Goal: Information Seeking & Learning: Obtain resource

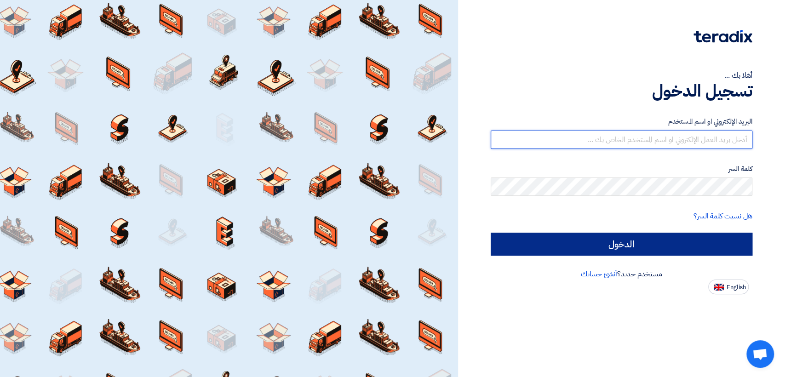
type input "italyaco2030@gmail.com"
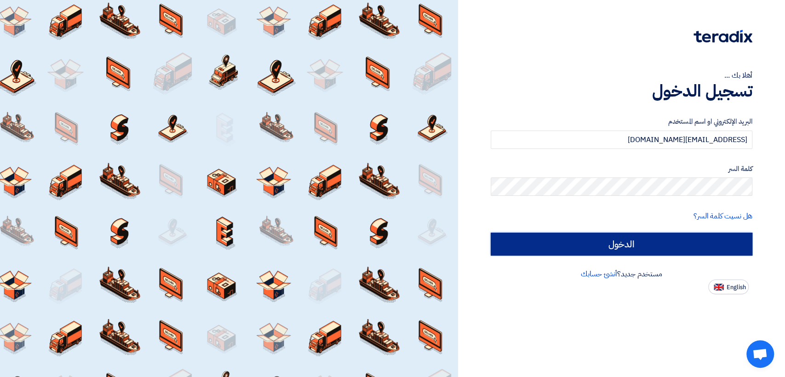
click at [513, 251] on input "الدخول" at bounding box center [622, 244] width 262 height 23
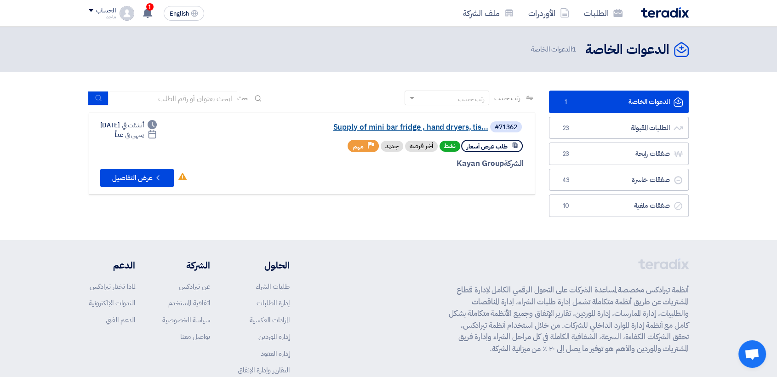
click at [408, 129] on link "Supply of mini bar fridge , hand dryers, tis..." at bounding box center [396, 127] width 184 height 8
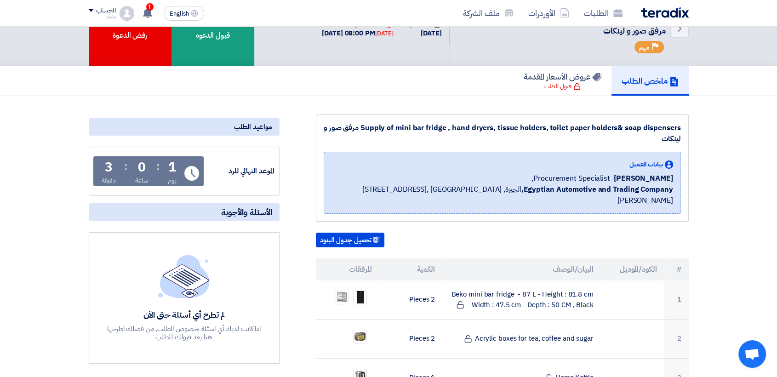
drag, startPoint x: 334, startPoint y: 247, endPoint x: 330, endPoint y: 253, distance: 7.7
click at [330, 258] on th "المرفقات" at bounding box center [347, 269] width 63 height 22
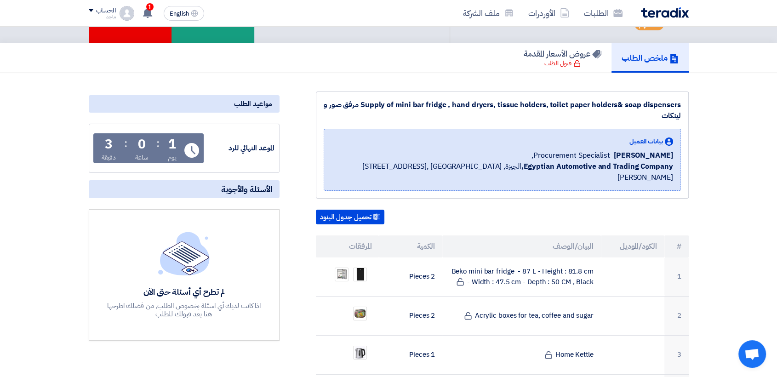
scroll to position [101, 0]
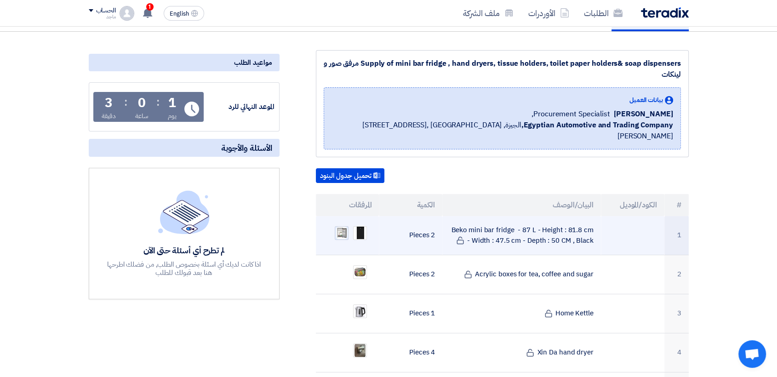
click at [340, 226] on img at bounding box center [341, 233] width 13 height 14
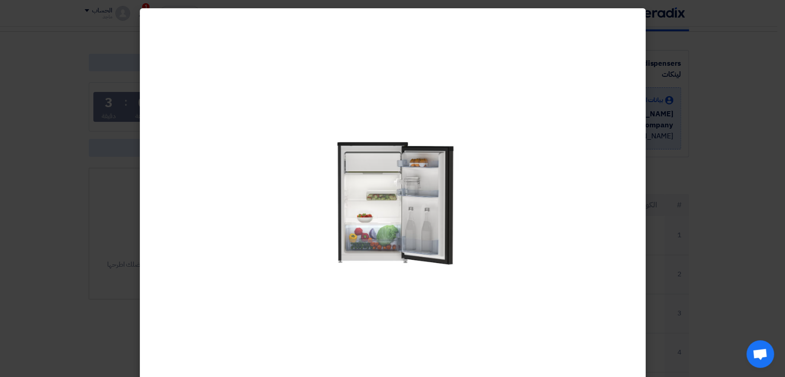
click at [784, 219] on modal-container at bounding box center [392, 188] width 785 height 377
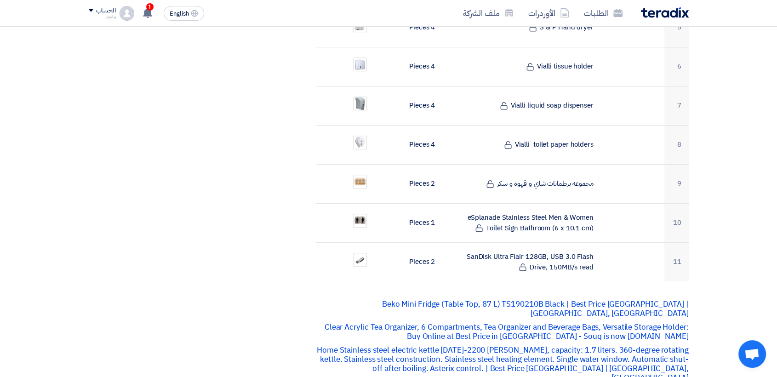
scroll to position [472, 0]
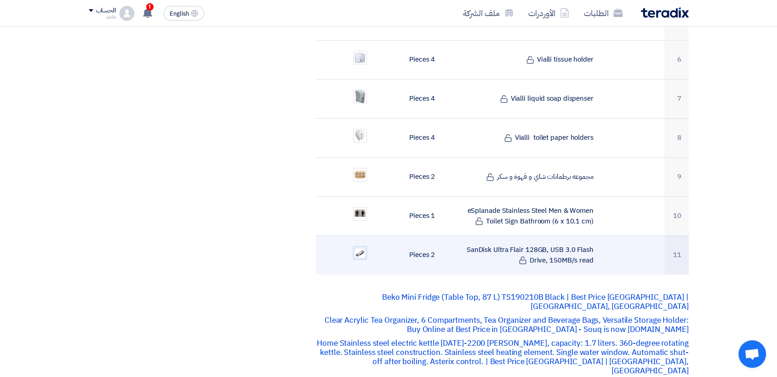
click at [366, 246] on div at bounding box center [360, 253] width 14 height 14
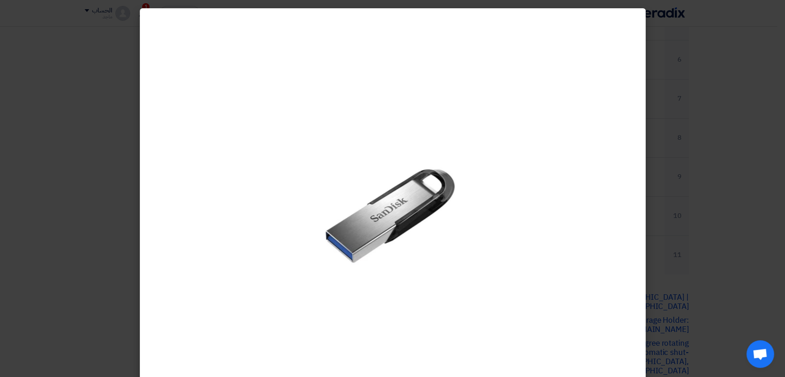
click at [745, 157] on modal-container at bounding box center [392, 188] width 785 height 377
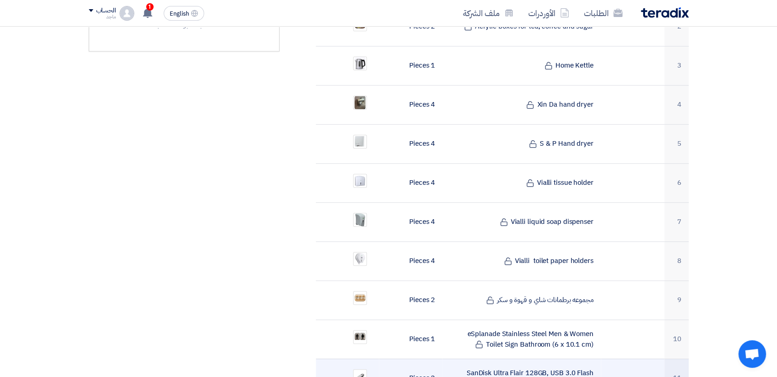
scroll to position [337, 0]
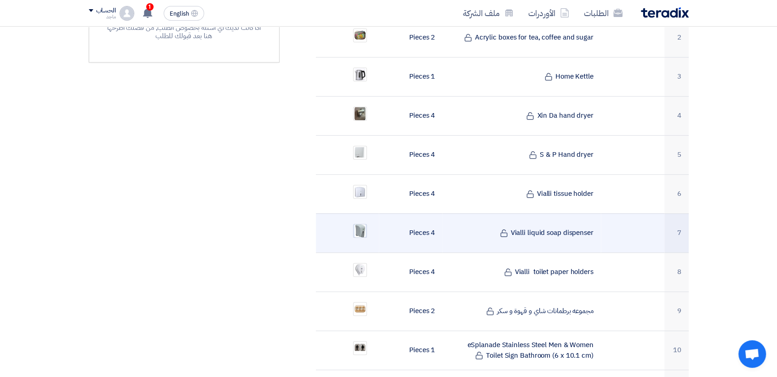
click at [357, 225] on div at bounding box center [360, 231] width 14 height 14
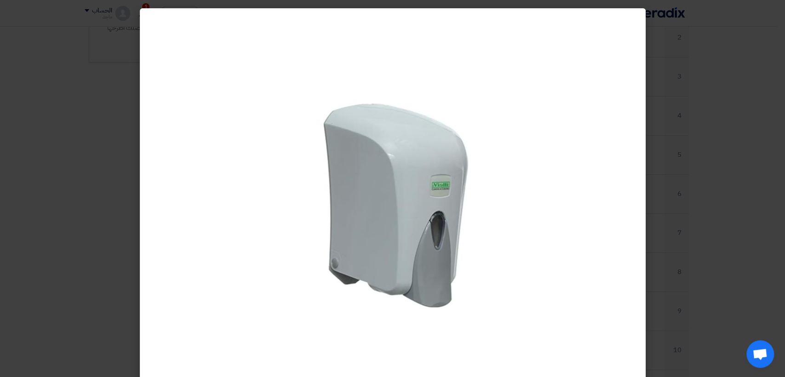
click at [761, 222] on modal-container at bounding box center [392, 188] width 785 height 377
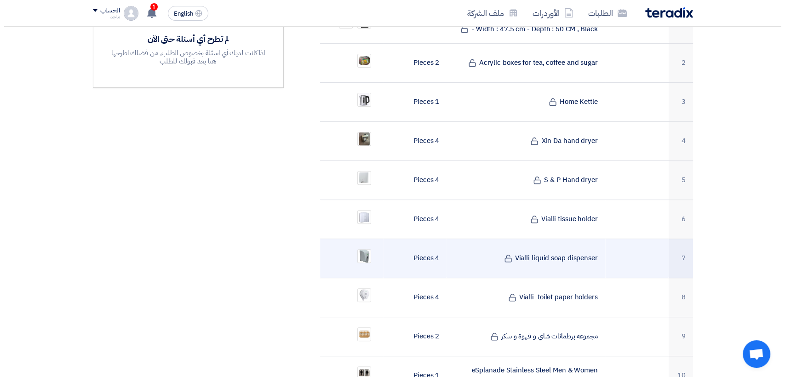
scroll to position [206, 0]
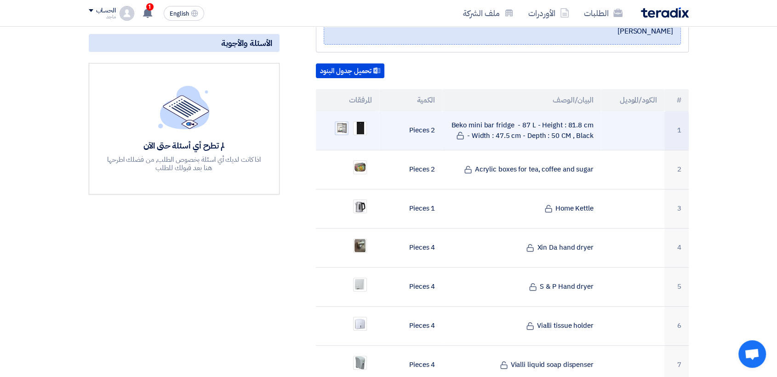
click at [348, 121] on img at bounding box center [341, 128] width 13 height 14
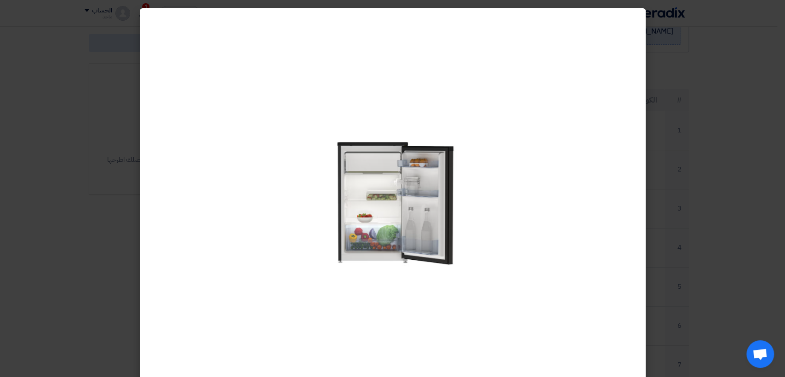
click at [757, 11] on modal-container at bounding box center [392, 188] width 785 height 377
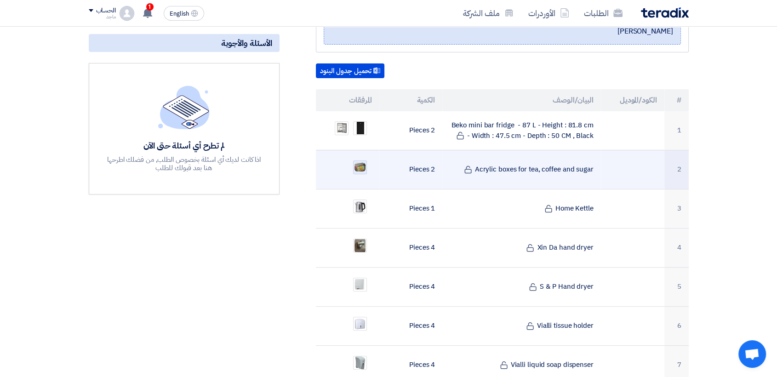
click at [361, 162] on img at bounding box center [360, 167] width 13 height 11
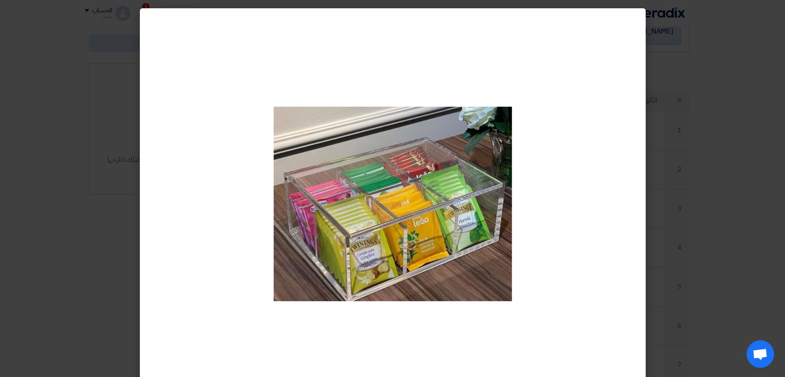
click at [756, 51] on modal-container at bounding box center [392, 188] width 785 height 377
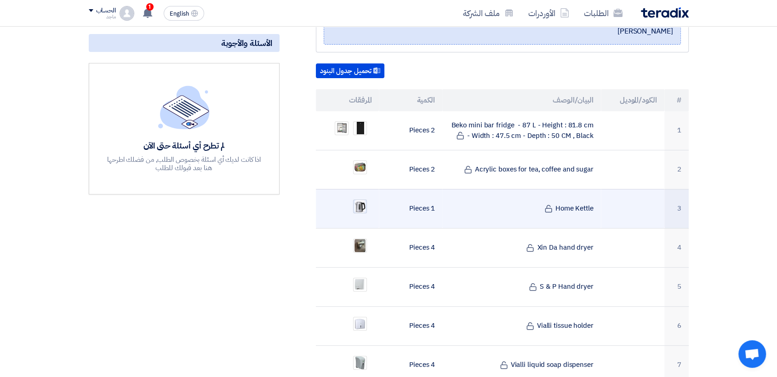
click at [362, 199] on img at bounding box center [360, 206] width 13 height 15
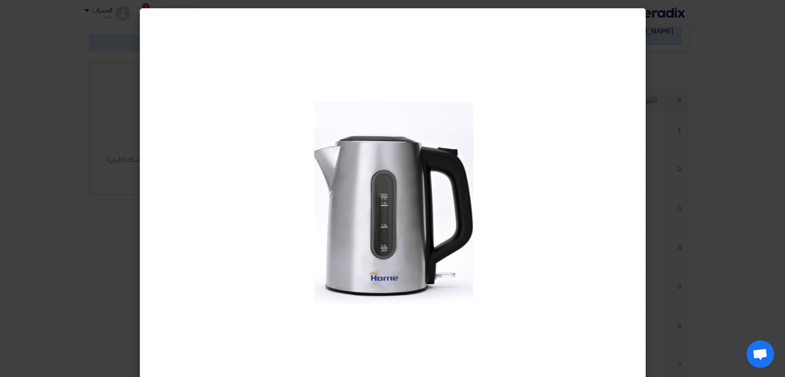
click at [667, 117] on modal-container at bounding box center [392, 188] width 785 height 377
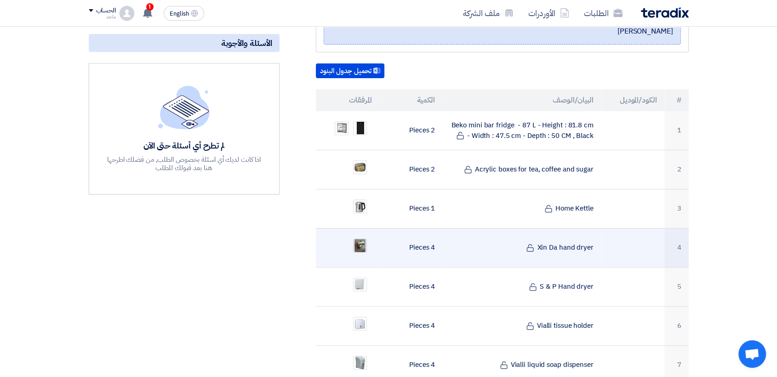
click at [363, 237] on img at bounding box center [360, 245] width 13 height 17
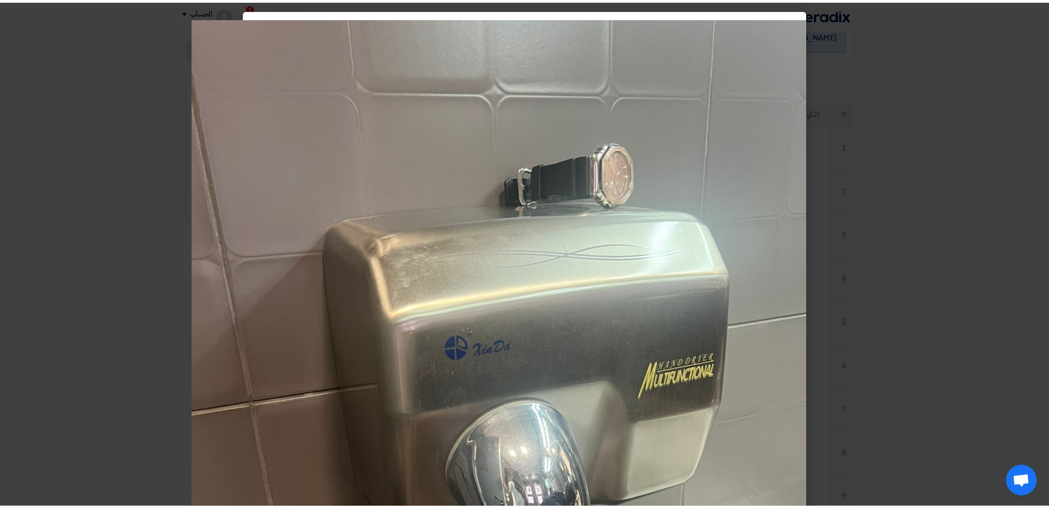
scroll to position [205, 0]
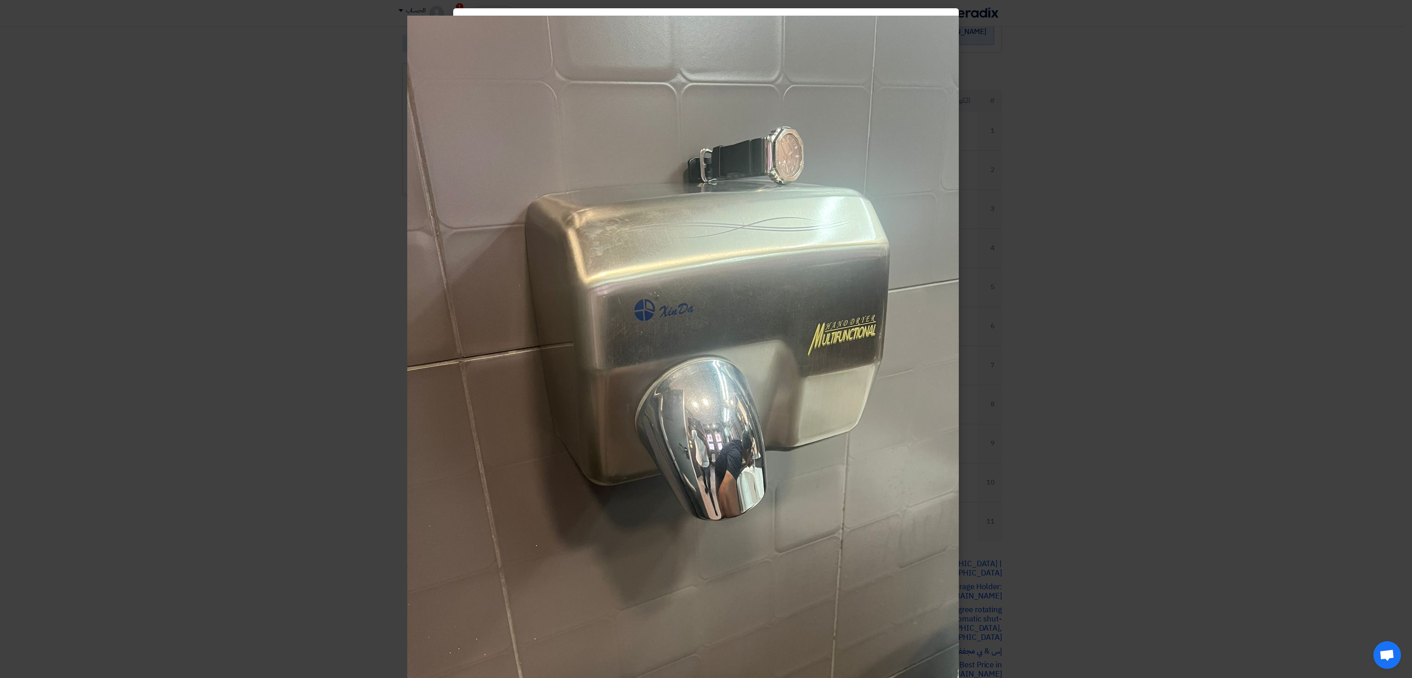
click at [784, 260] on modal-container at bounding box center [706, 339] width 1412 height 678
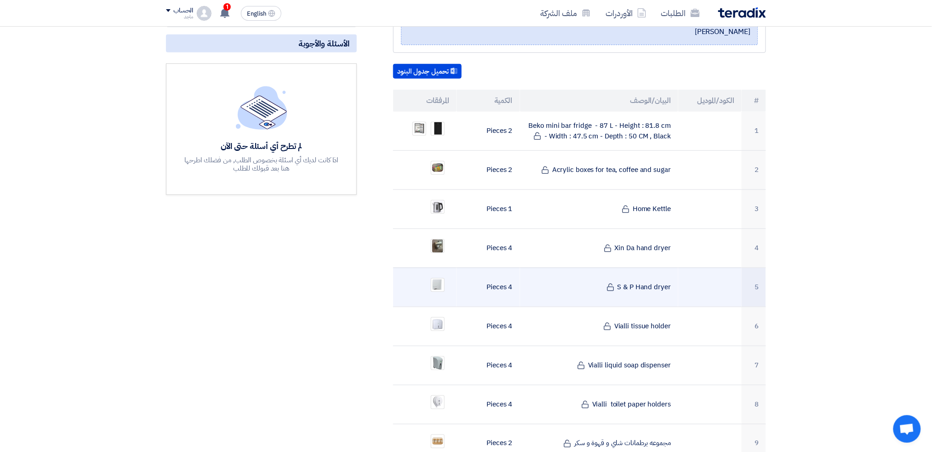
click at [436, 280] on ul at bounding box center [424, 285] width 49 height 23
click at [436, 278] on img at bounding box center [437, 285] width 13 height 14
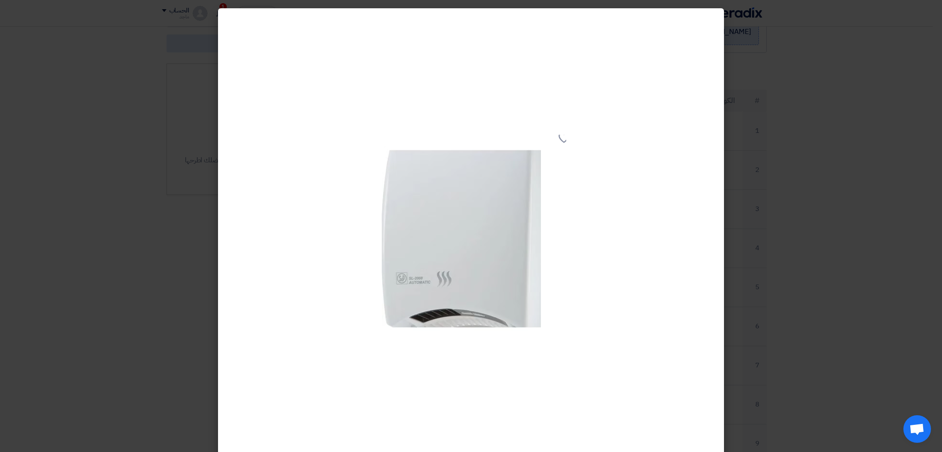
click at [784, 103] on modal-container at bounding box center [471, 226] width 942 height 452
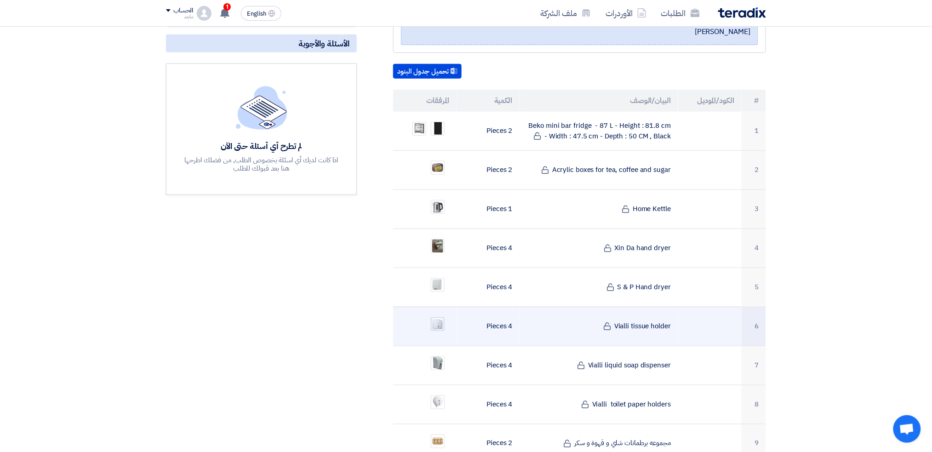
click at [438, 317] on img at bounding box center [437, 323] width 13 height 13
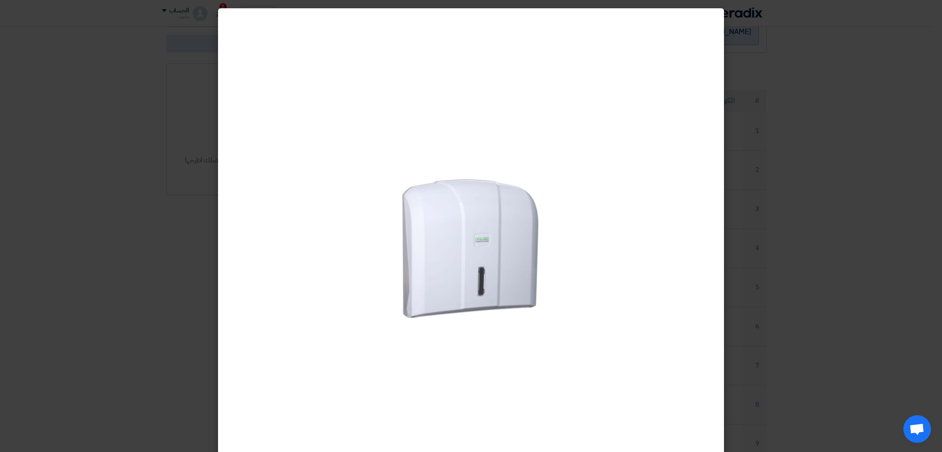
click at [784, 175] on modal-container at bounding box center [471, 226] width 942 height 452
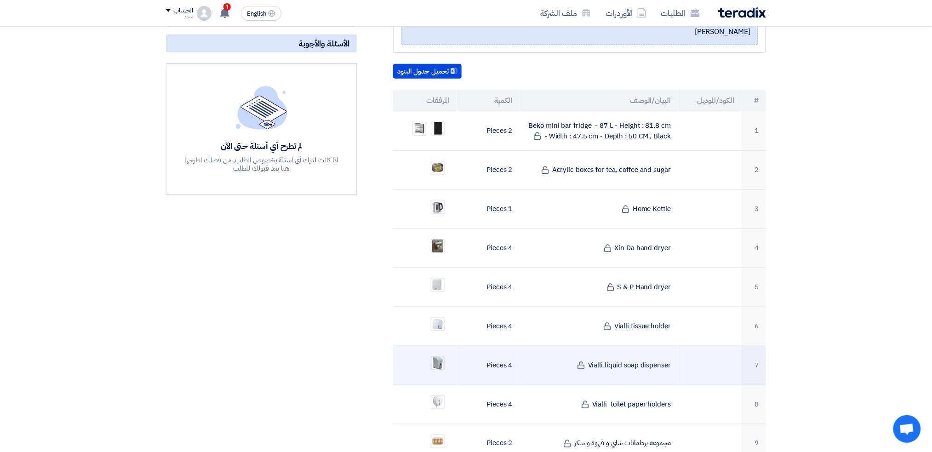
click at [443, 355] on img at bounding box center [437, 363] width 13 height 17
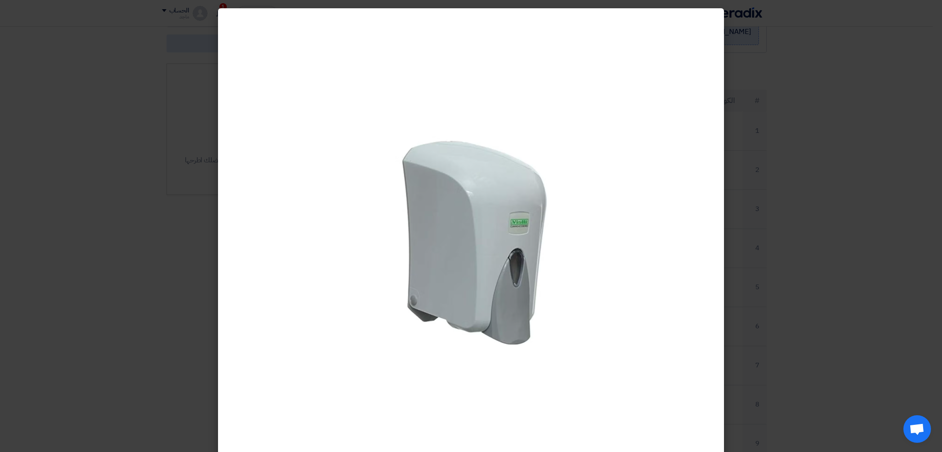
click at [784, 267] on modal-container at bounding box center [471, 226] width 942 height 452
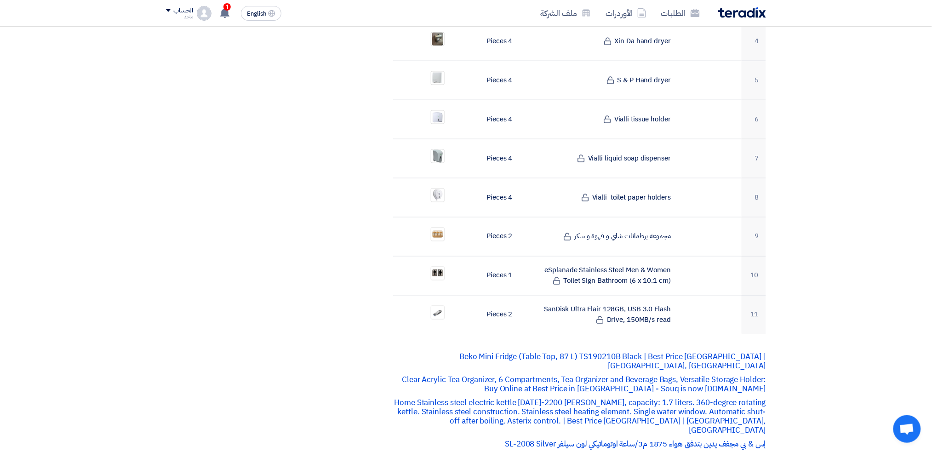
scroll to position [414, 0]
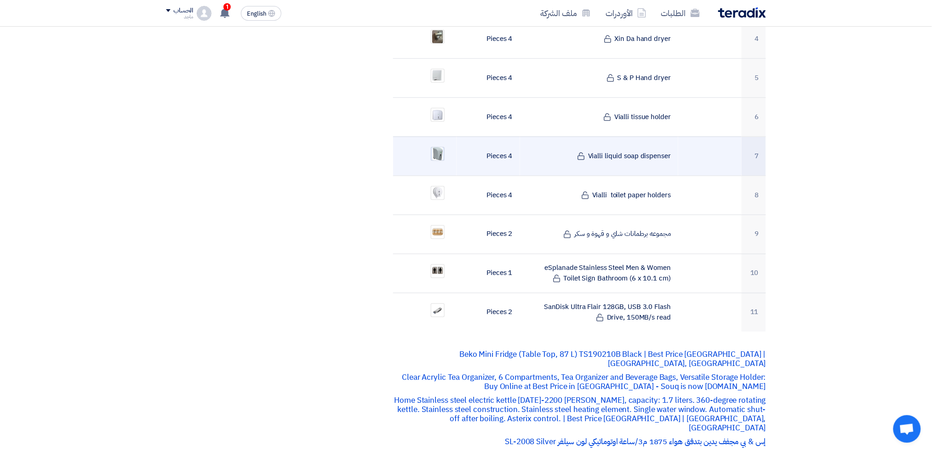
click at [437, 146] on img at bounding box center [437, 154] width 13 height 17
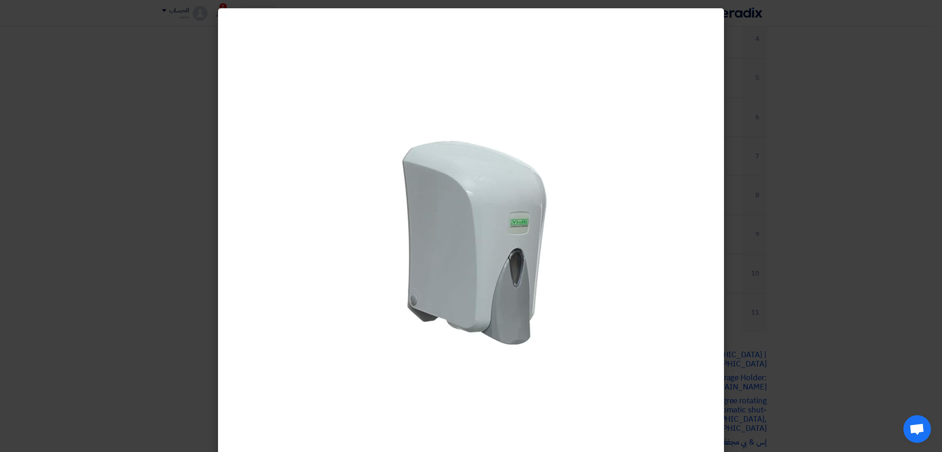
click at [784, 174] on modal-container at bounding box center [471, 226] width 942 height 452
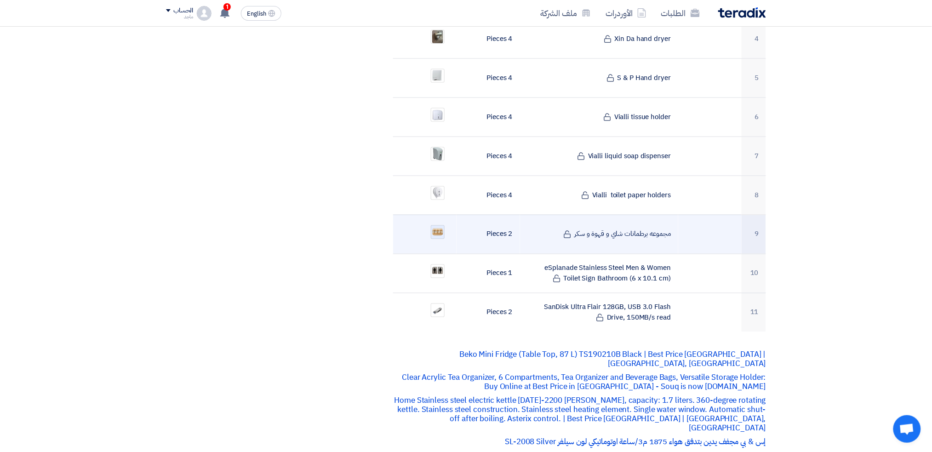
click at [436, 227] on img at bounding box center [437, 231] width 13 height 9
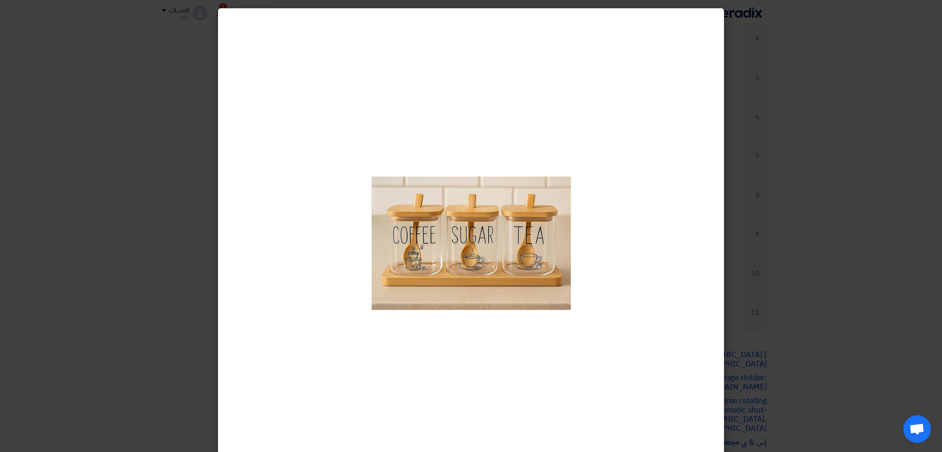
click at [780, 159] on modal-container at bounding box center [471, 226] width 942 height 452
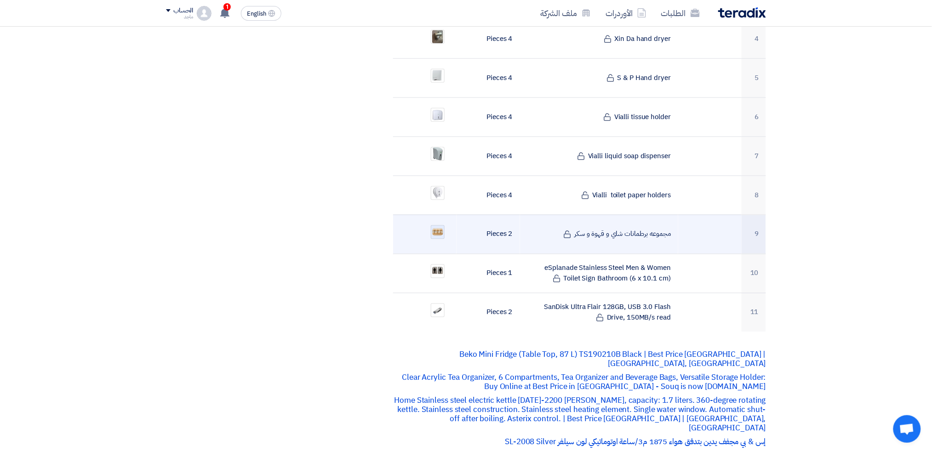
click at [436, 227] on img at bounding box center [437, 231] width 13 height 9
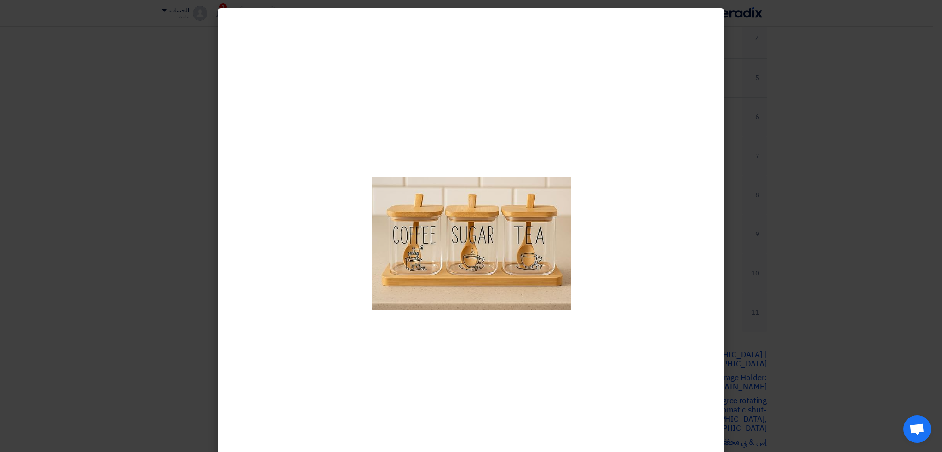
click at [748, 131] on modal-container at bounding box center [471, 226] width 942 height 452
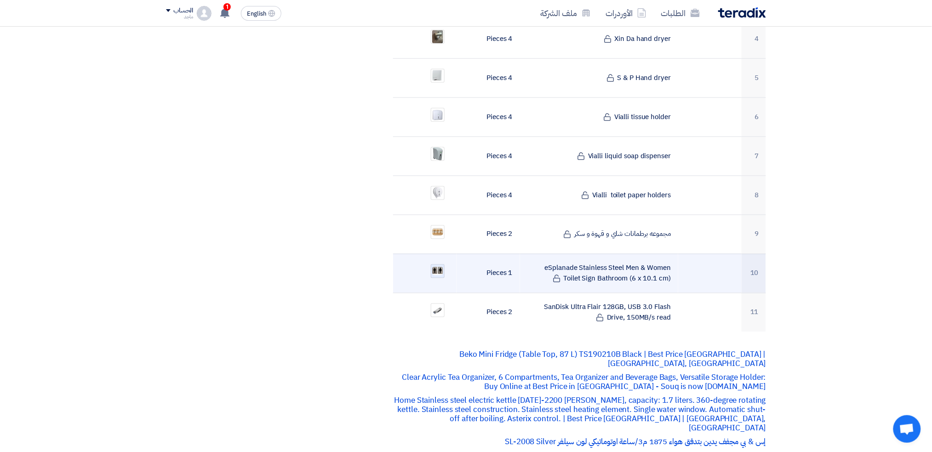
click at [434, 266] on img at bounding box center [437, 271] width 13 height 11
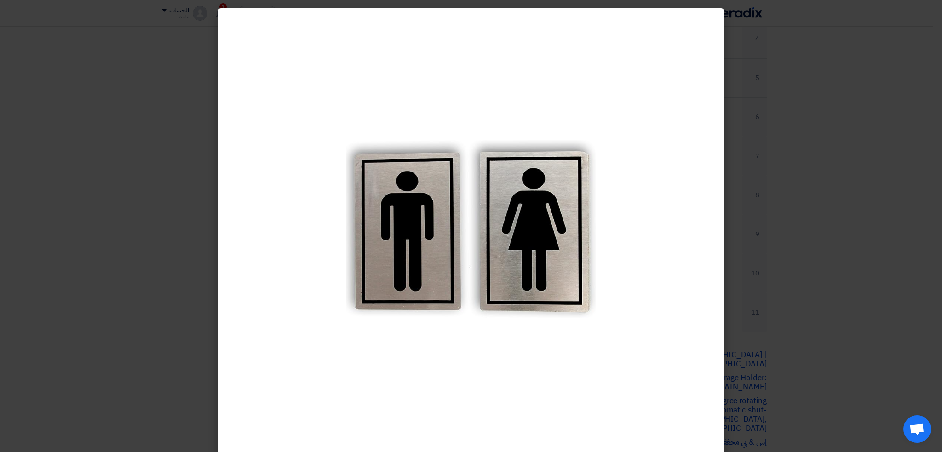
click at [784, 217] on modal-container at bounding box center [471, 226] width 942 height 452
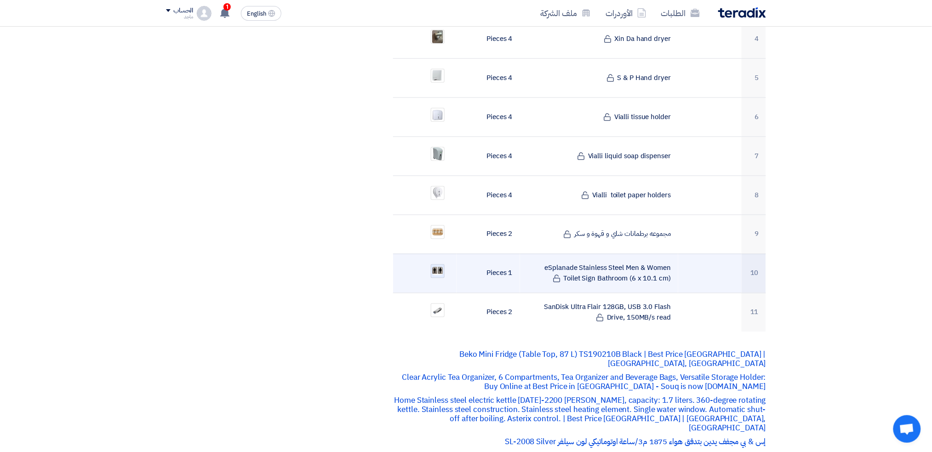
click at [443, 266] on img at bounding box center [437, 271] width 13 height 11
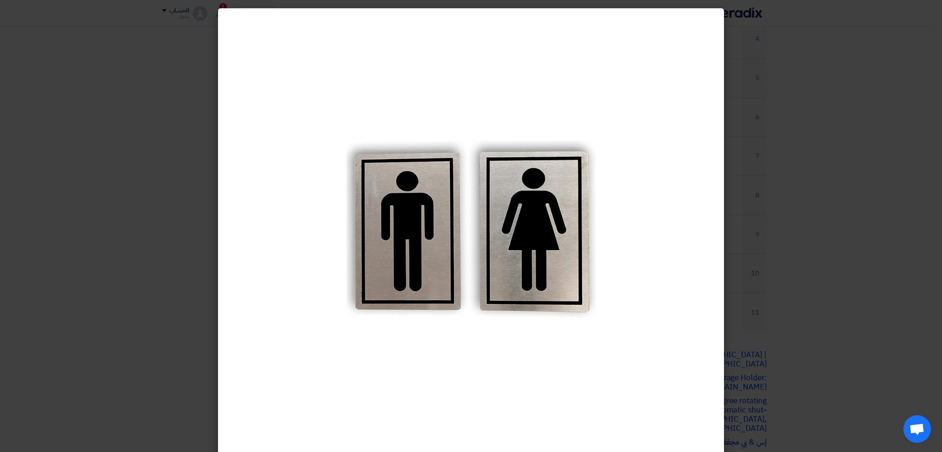
click at [755, 202] on modal-container at bounding box center [471, 226] width 942 height 452
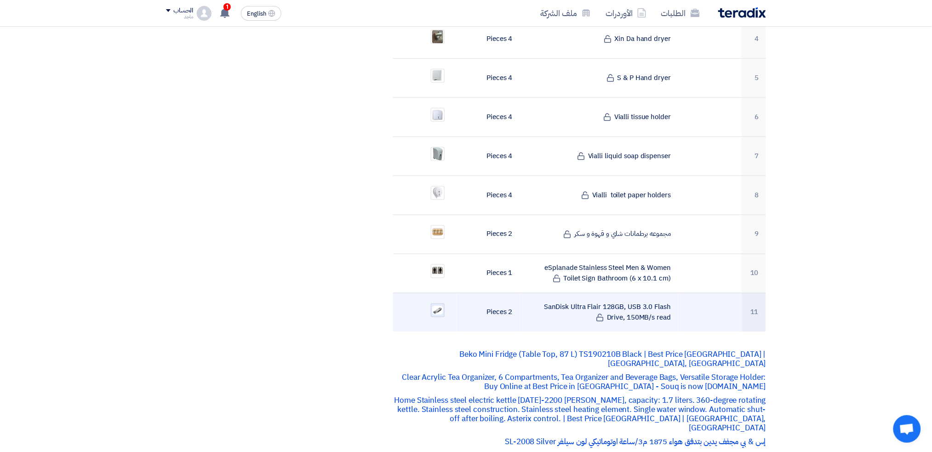
click at [431, 303] on div at bounding box center [438, 310] width 14 height 14
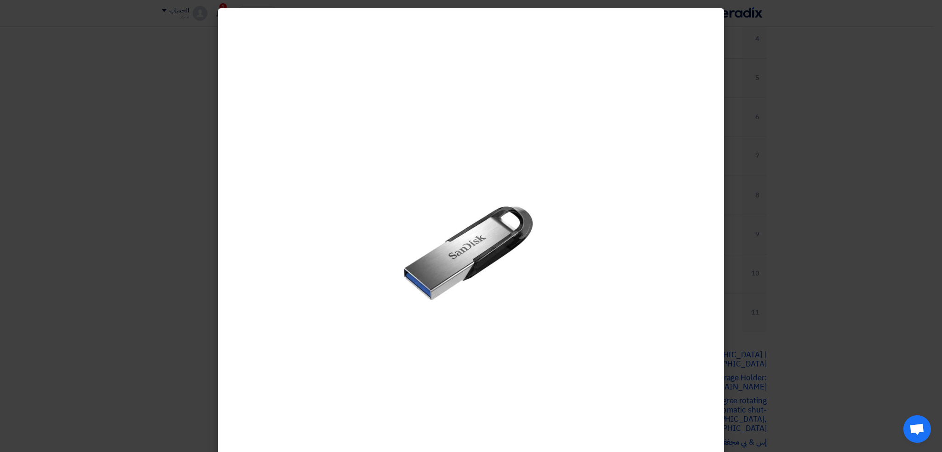
click at [784, 237] on modal-container at bounding box center [471, 226] width 942 height 452
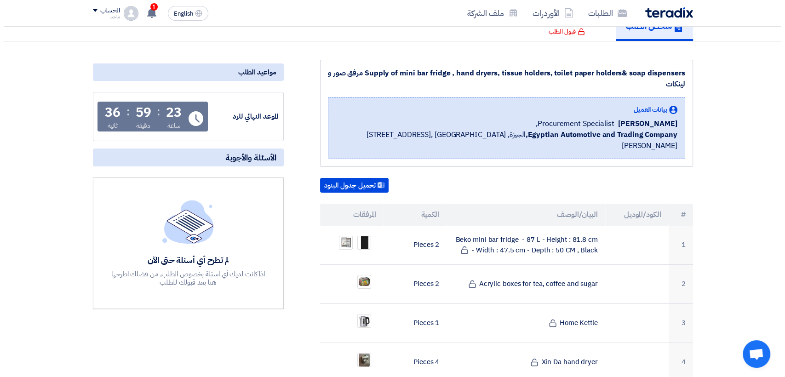
scroll to position [83, 0]
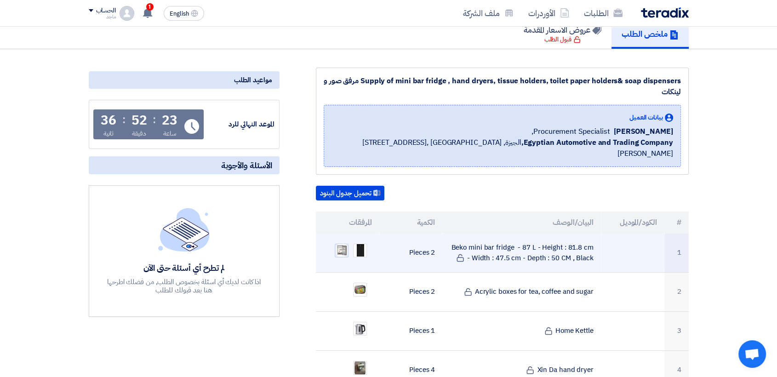
click at [339, 243] on img at bounding box center [341, 250] width 13 height 14
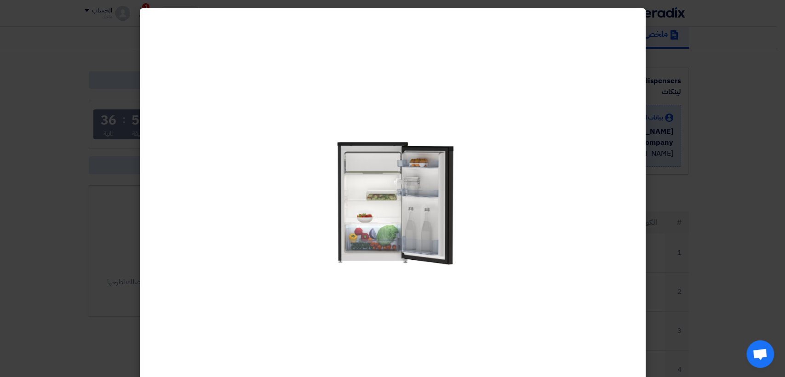
click at [763, 118] on modal-container at bounding box center [392, 188] width 785 height 377
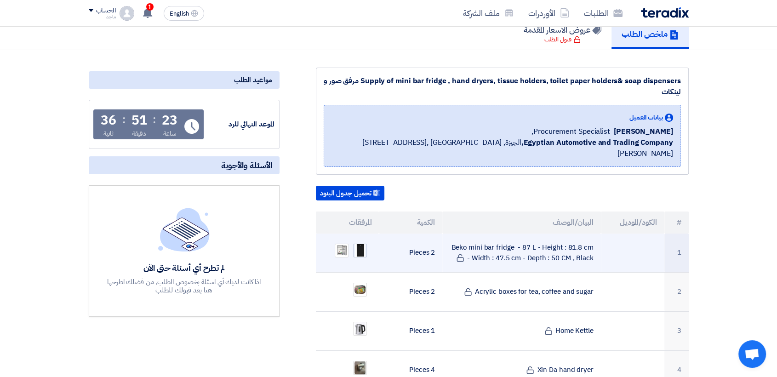
click at [358, 241] on img at bounding box center [360, 250] width 13 height 18
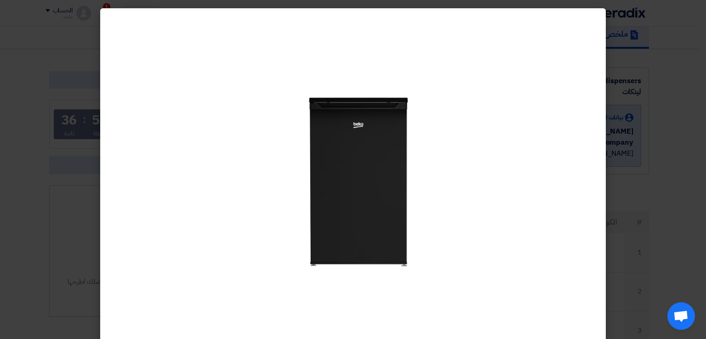
click at [627, 309] on modal-container at bounding box center [353, 169] width 706 height 339
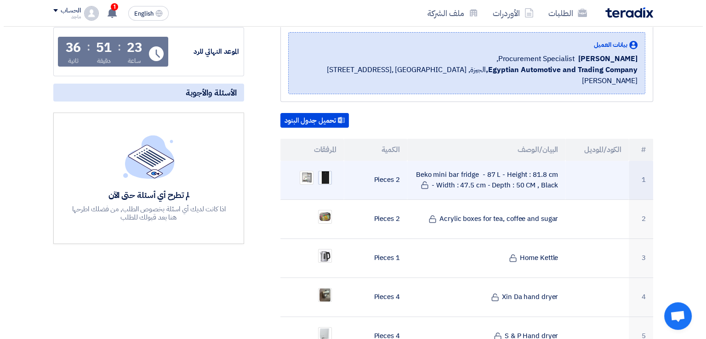
scroll to position [154, 0]
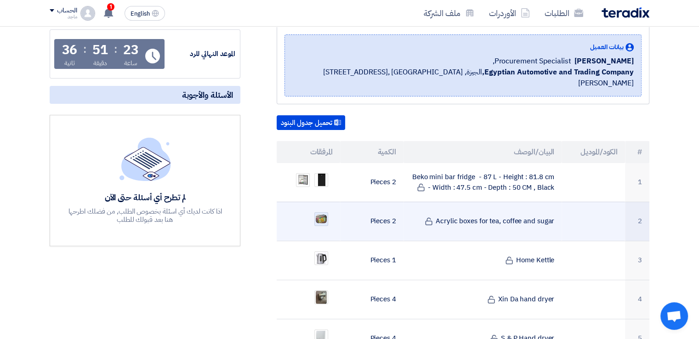
click at [319, 214] on img at bounding box center [321, 219] width 13 height 11
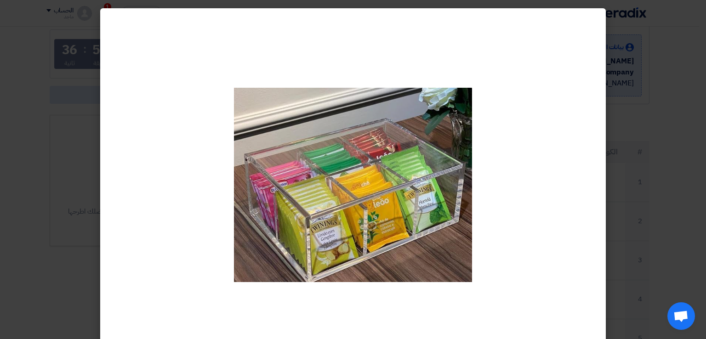
click at [653, 173] on modal-container at bounding box center [353, 169] width 706 height 339
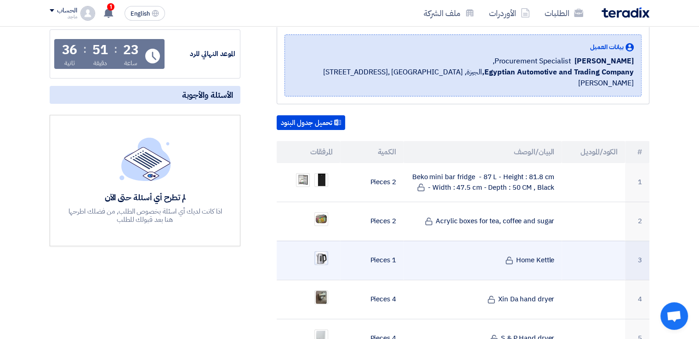
click at [326, 251] on img at bounding box center [321, 258] width 13 height 15
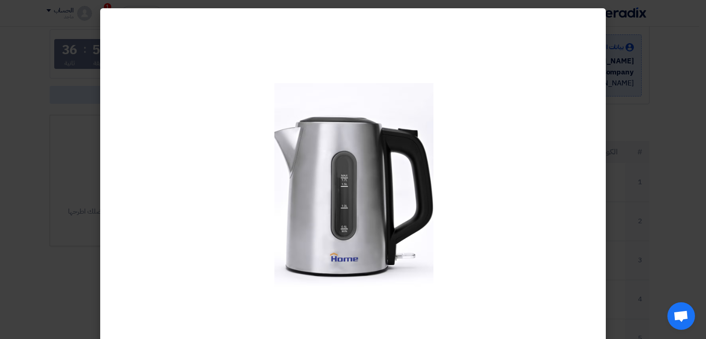
click at [669, 222] on modal-container at bounding box center [353, 169] width 706 height 339
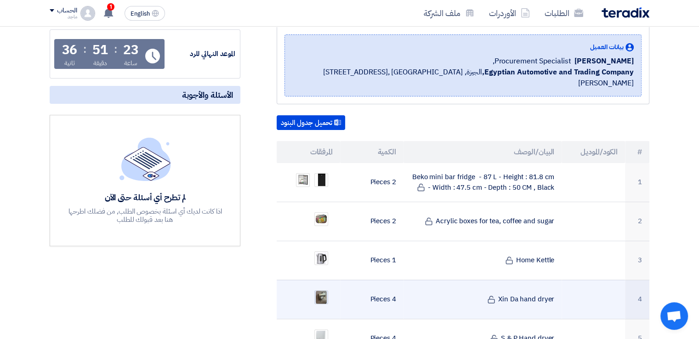
click at [325, 289] on img at bounding box center [321, 297] width 13 height 17
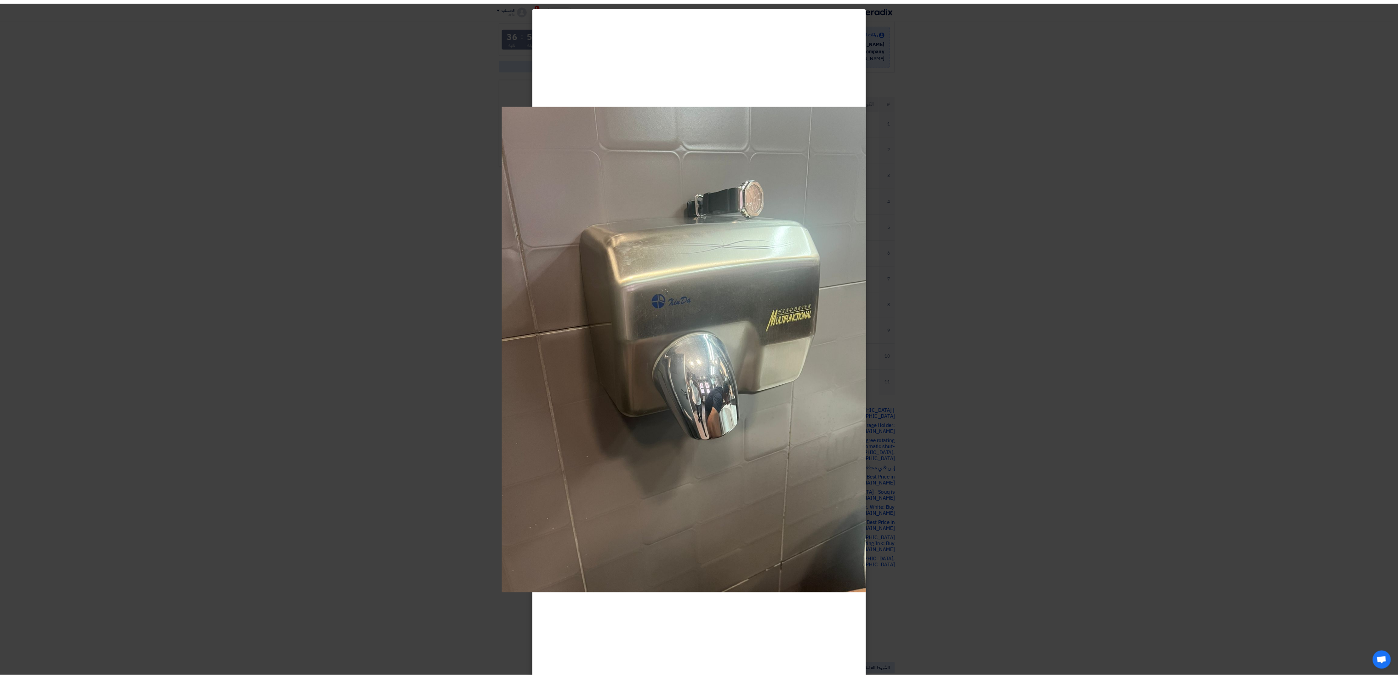
scroll to position [153, 0]
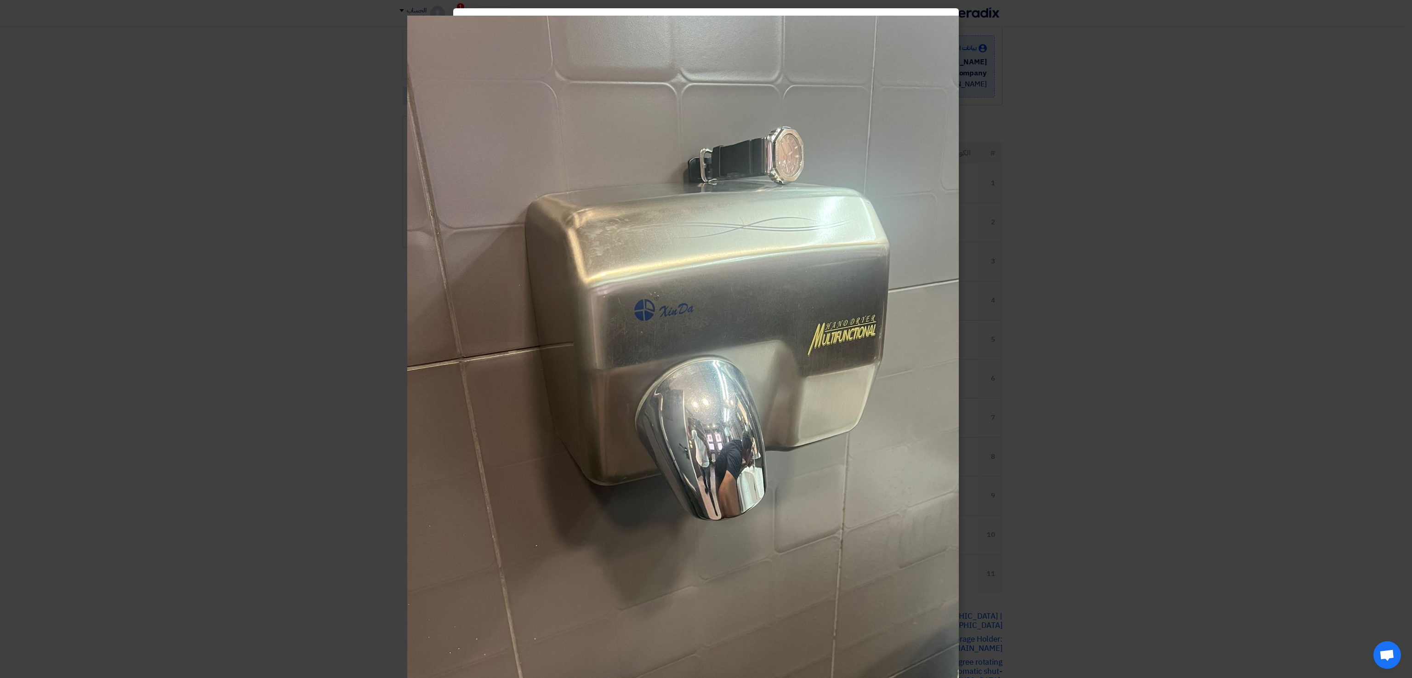
drag, startPoint x: 615, startPoint y: 238, endPoint x: 1230, endPoint y: 477, distance: 659.8
click at [784, 377] on modal-container at bounding box center [706, 339] width 1412 height 678
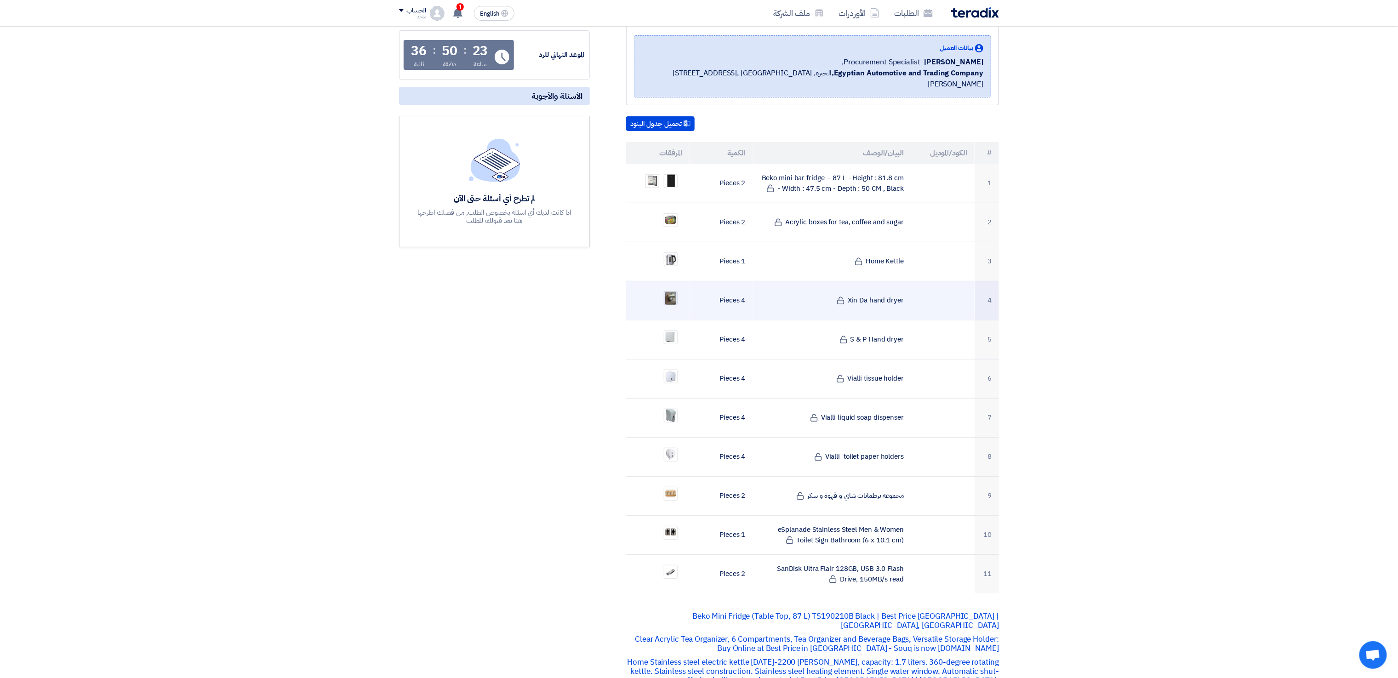
click at [670, 290] on img at bounding box center [670, 298] width 13 height 17
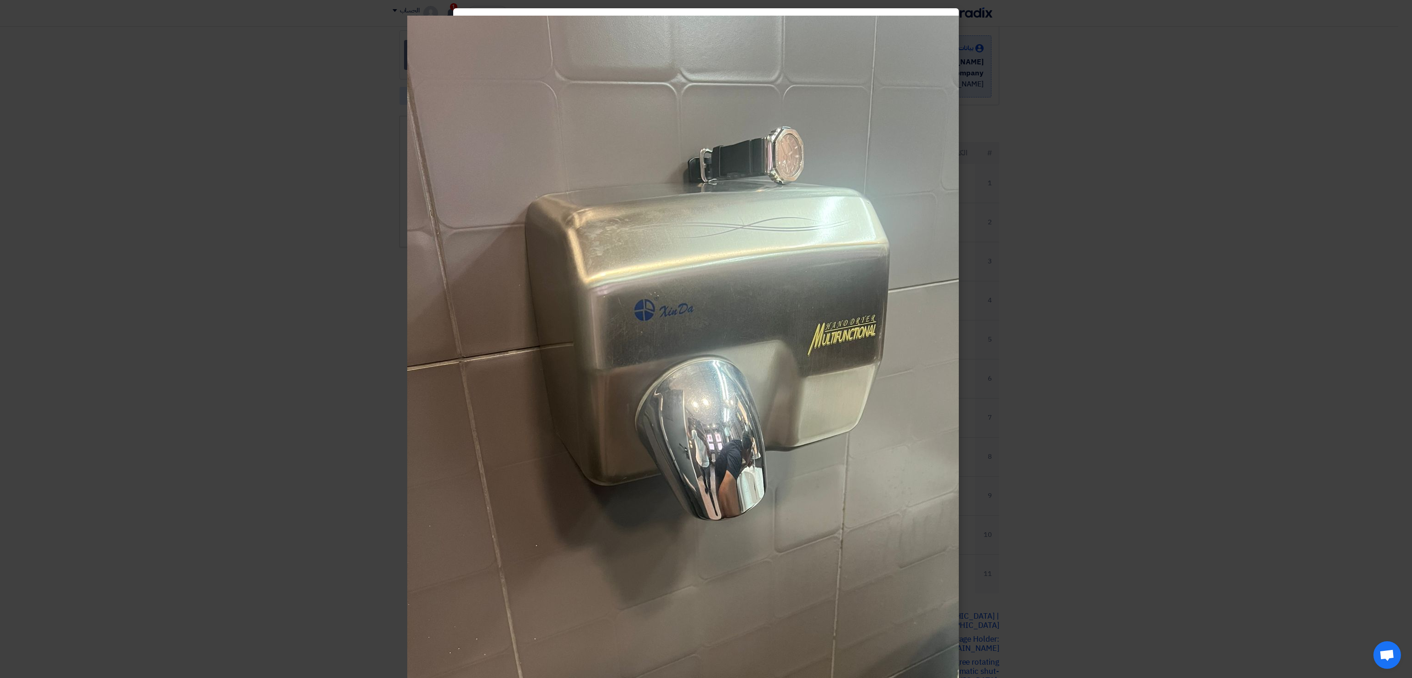
click at [784, 90] on modal-container at bounding box center [706, 339] width 1412 height 678
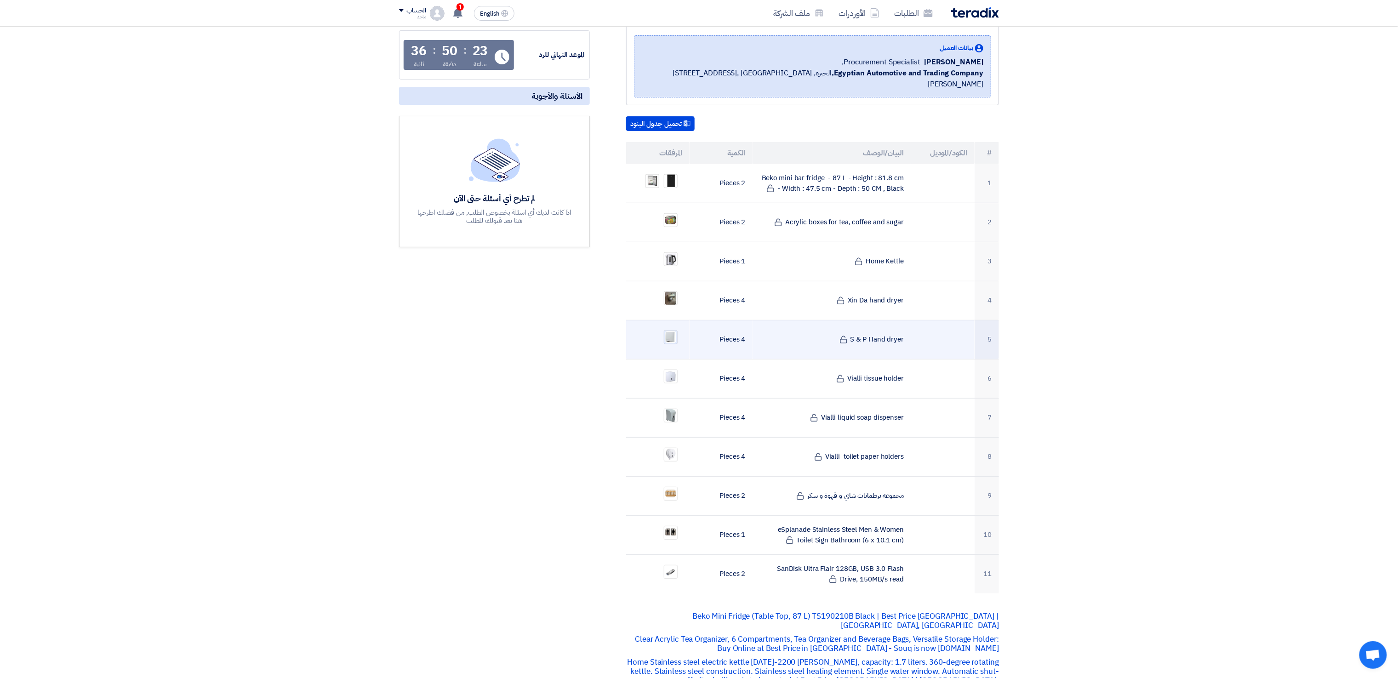
click at [667, 333] on img at bounding box center [670, 337] width 13 height 14
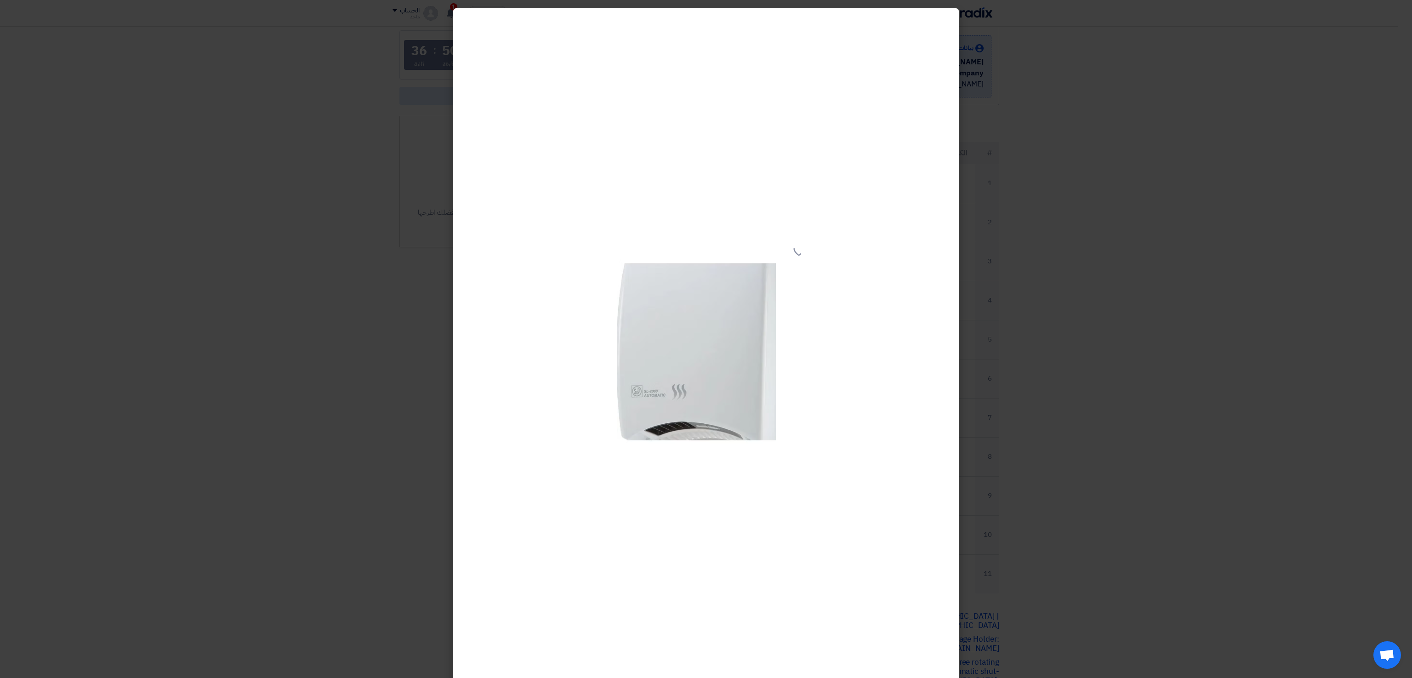
click at [784, 377] on modal-container at bounding box center [706, 339] width 1412 height 678
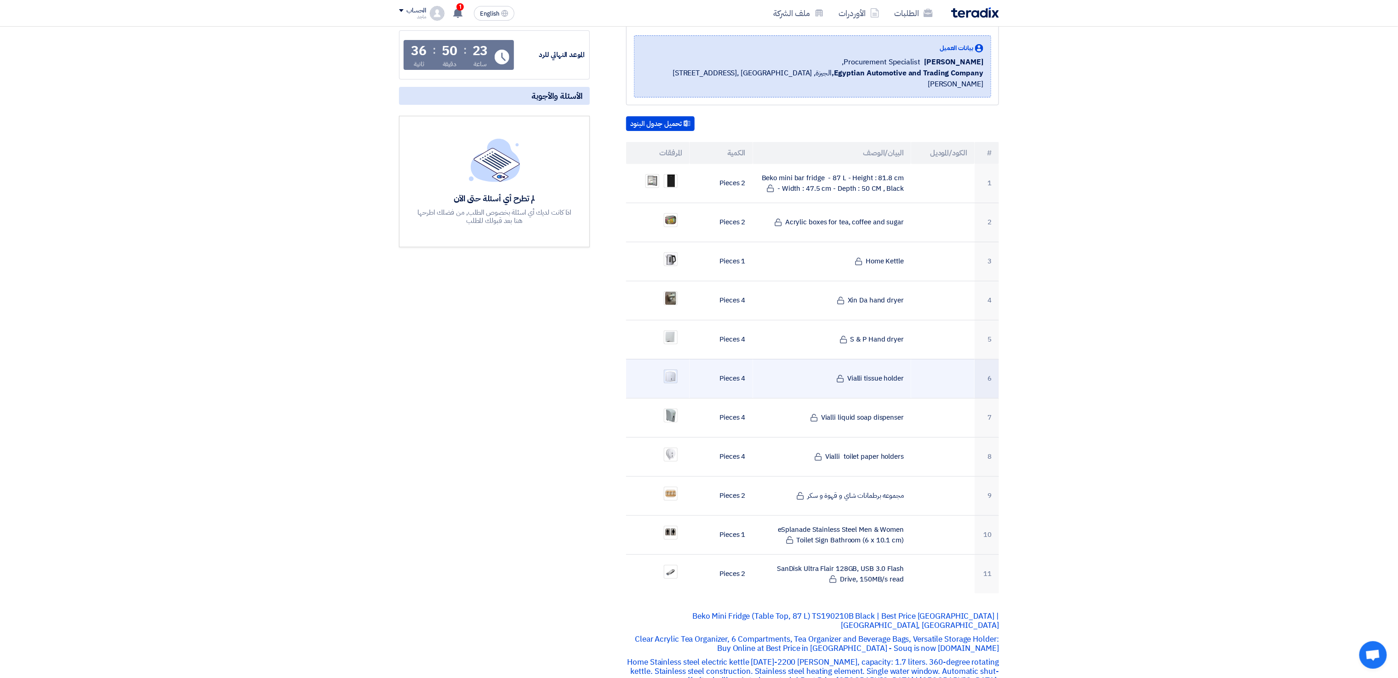
click at [671, 374] on div at bounding box center [671, 377] width 14 height 14
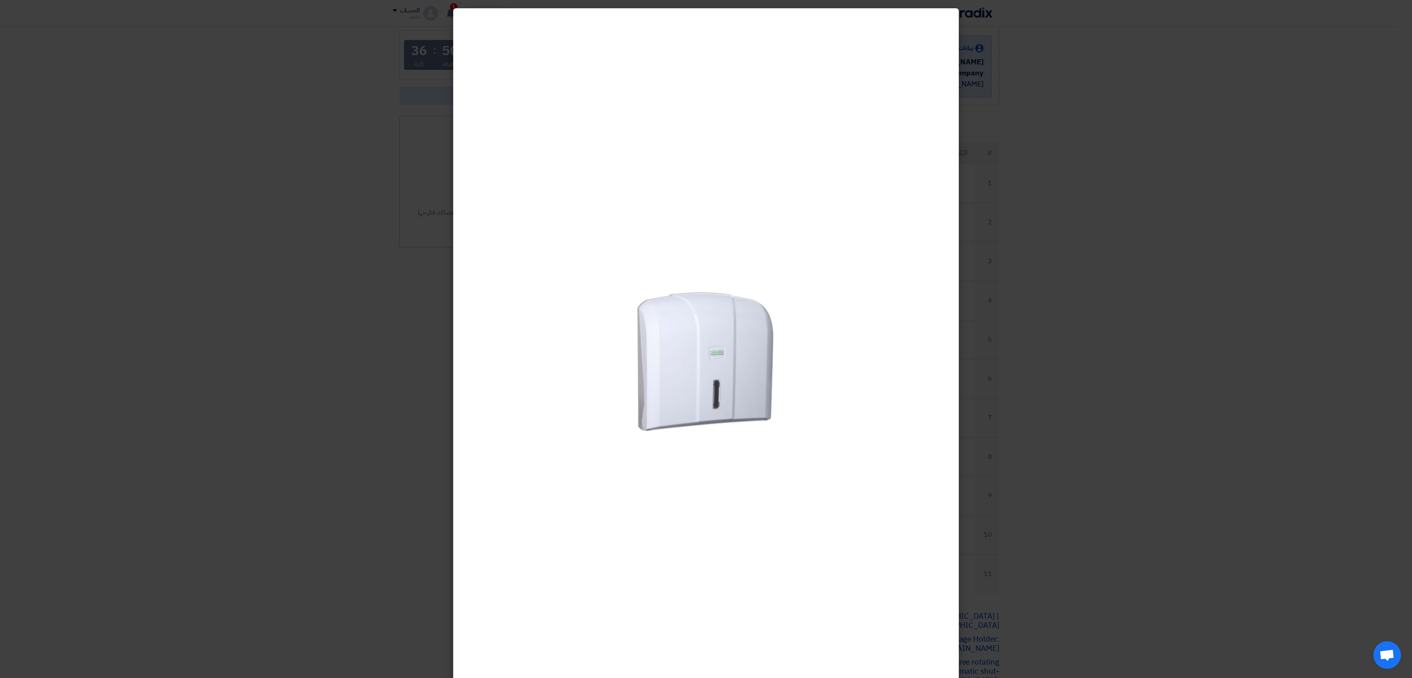
click at [784, 377] on modal-container at bounding box center [706, 339] width 1412 height 678
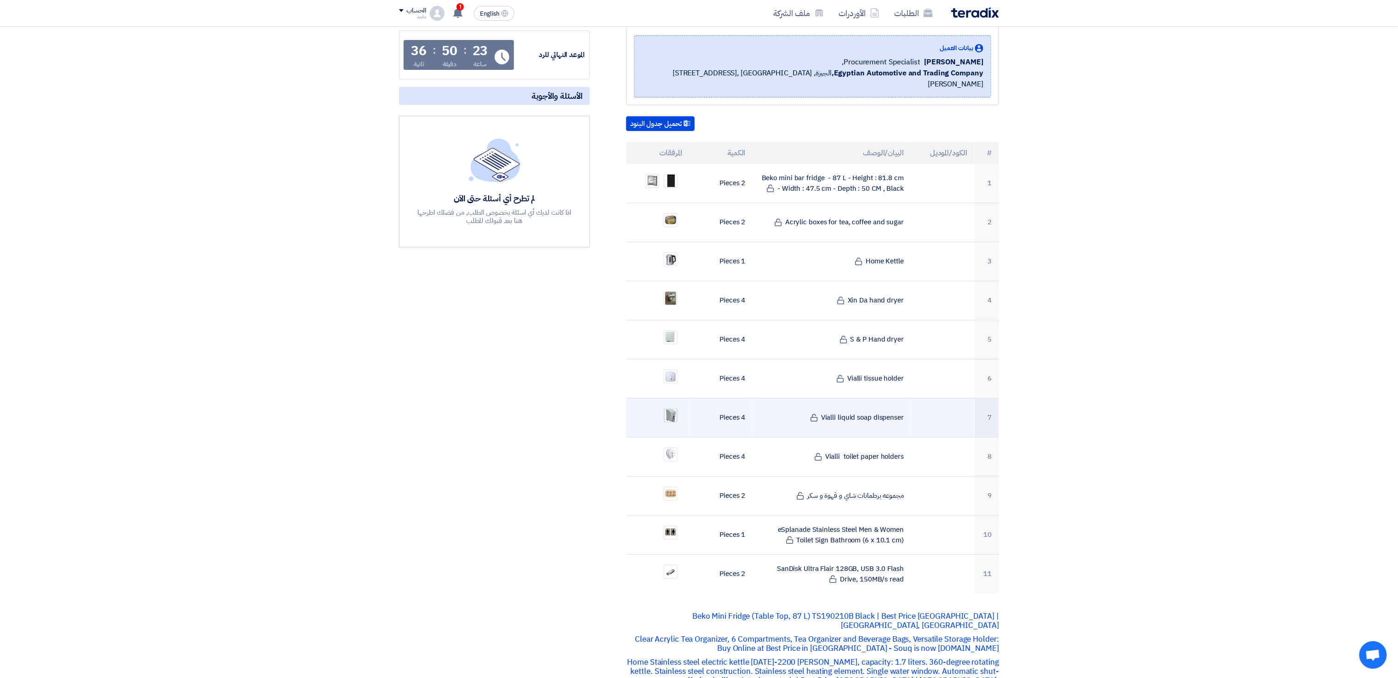
click at [677, 377] on img at bounding box center [670, 415] width 13 height 17
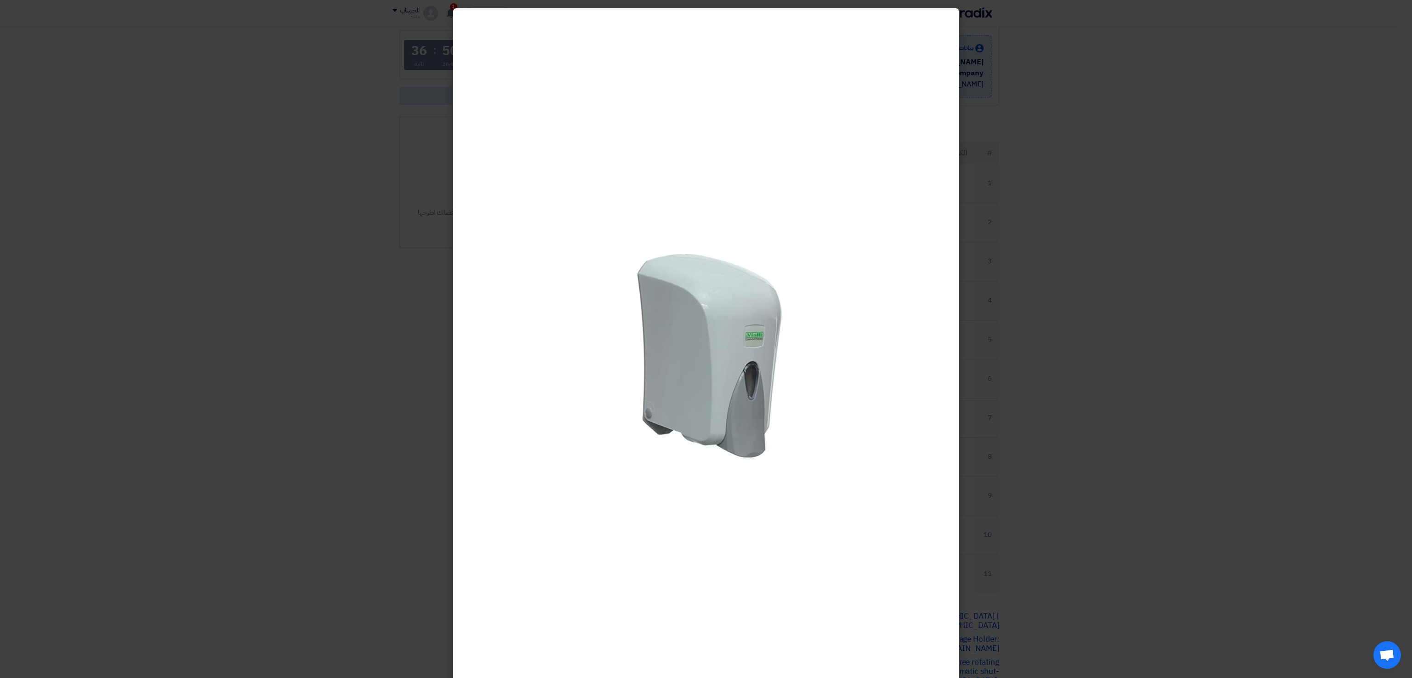
click at [784, 377] on modal-container at bounding box center [706, 339] width 1412 height 678
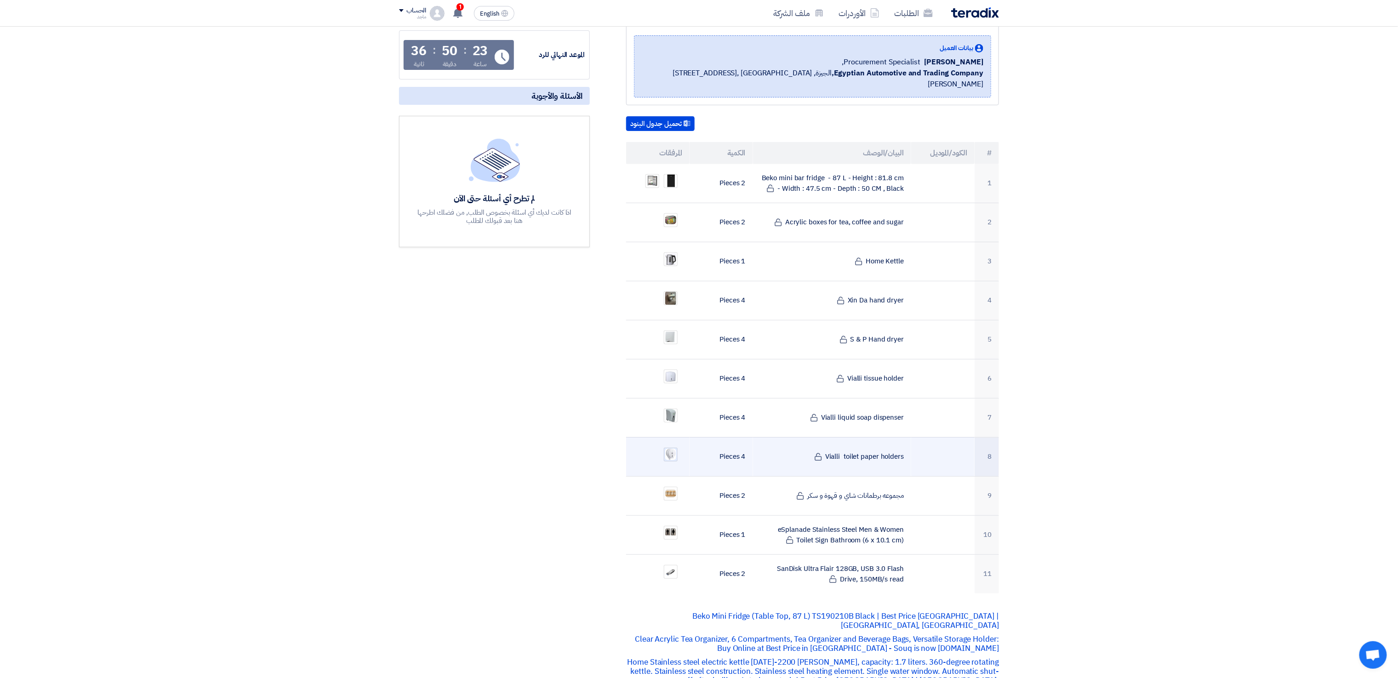
click at [672, 377] on img at bounding box center [670, 454] width 13 height 13
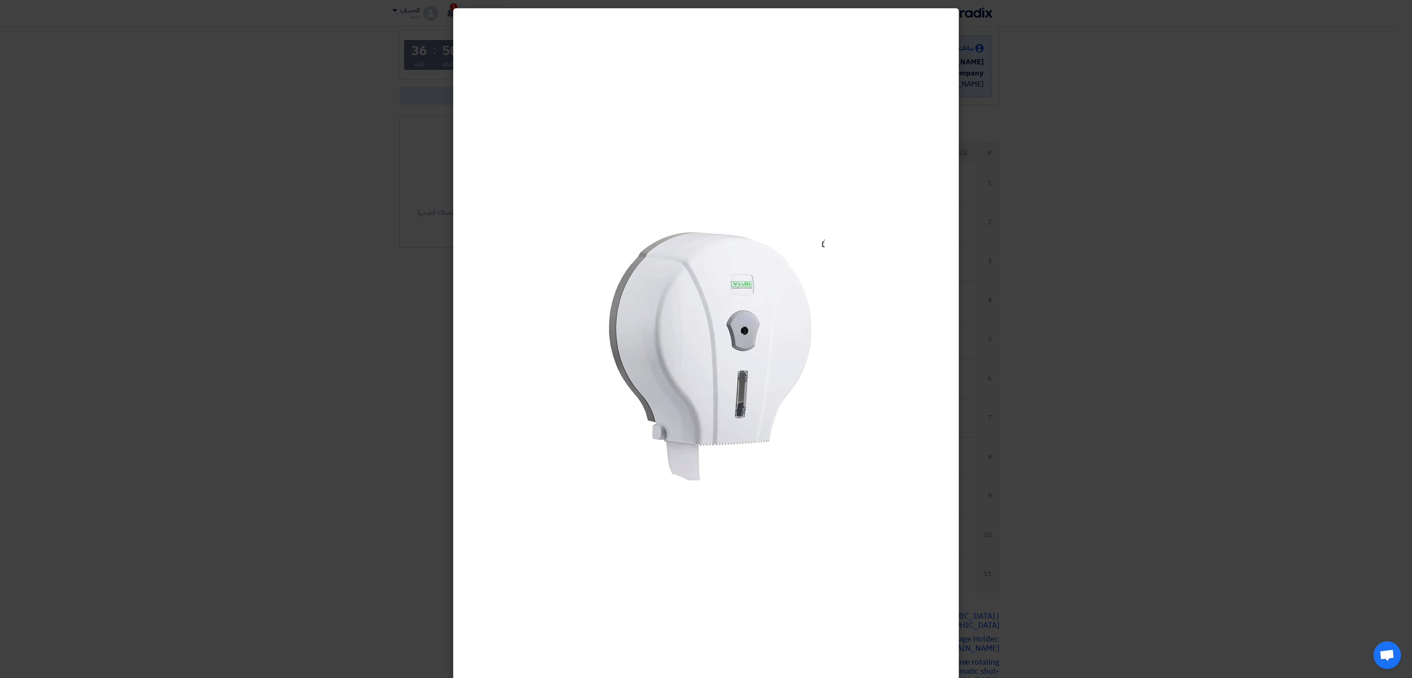
click at [784, 330] on modal-container at bounding box center [706, 339] width 1412 height 678
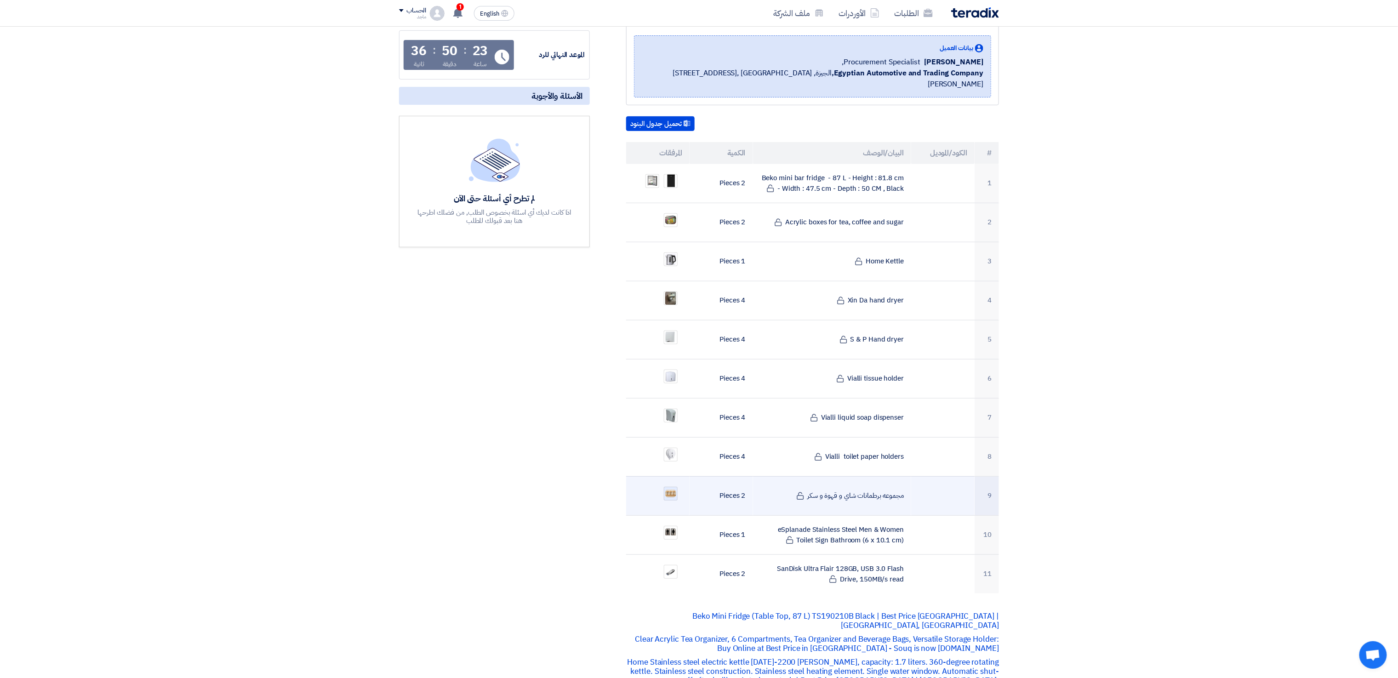
click at [668, 377] on div at bounding box center [671, 494] width 14 height 14
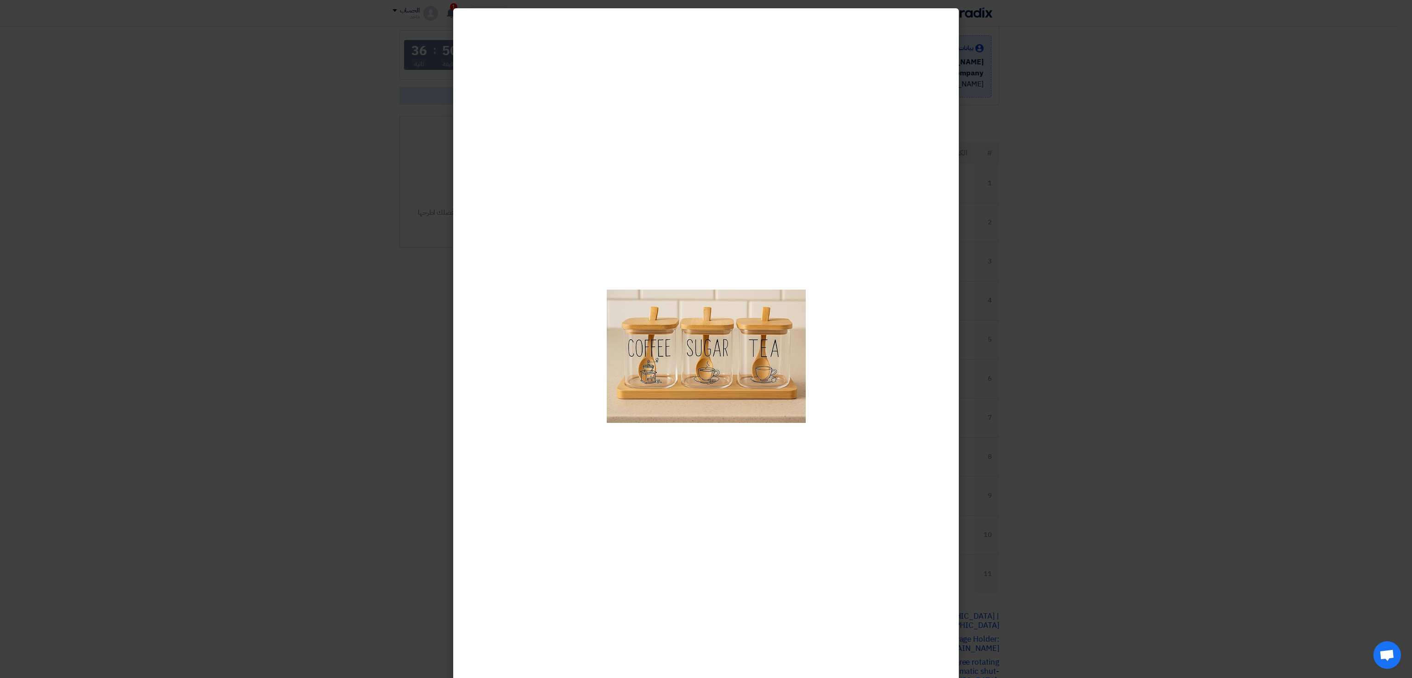
click at [784, 377] on modal-container at bounding box center [706, 339] width 1412 height 678
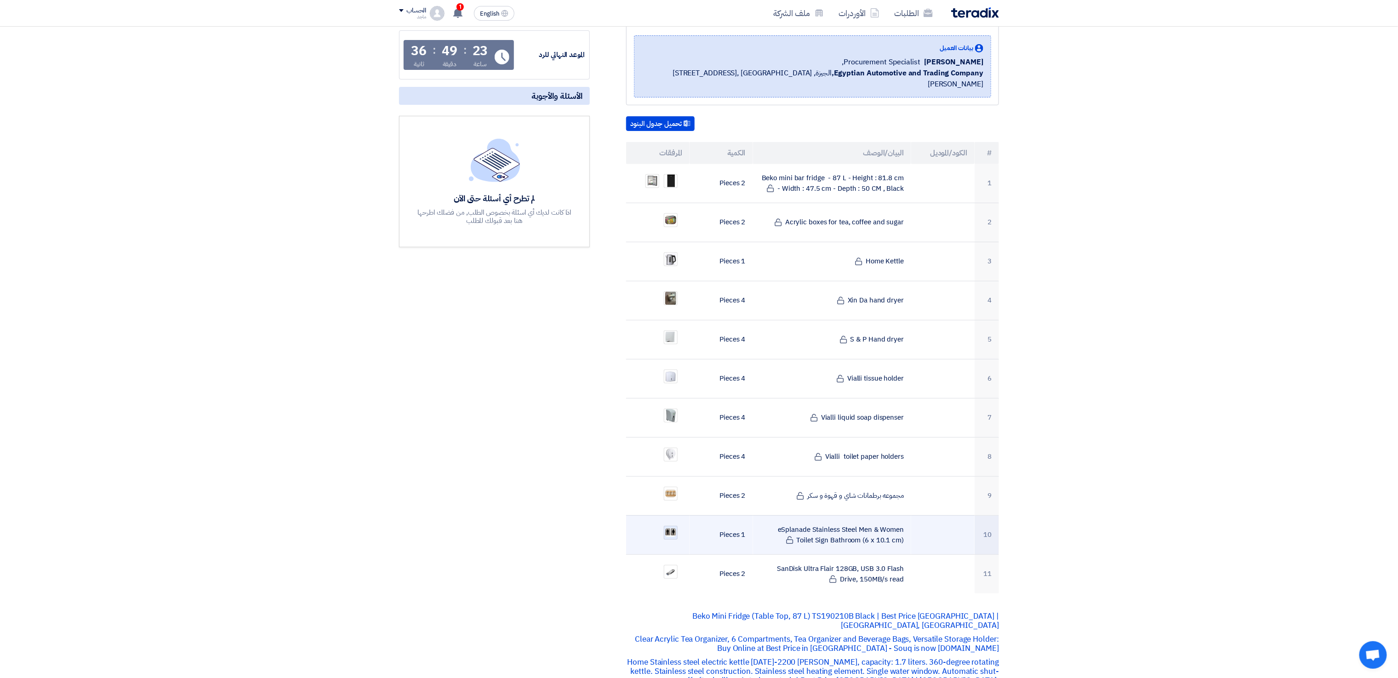
click at [668, 377] on img at bounding box center [670, 532] width 13 height 11
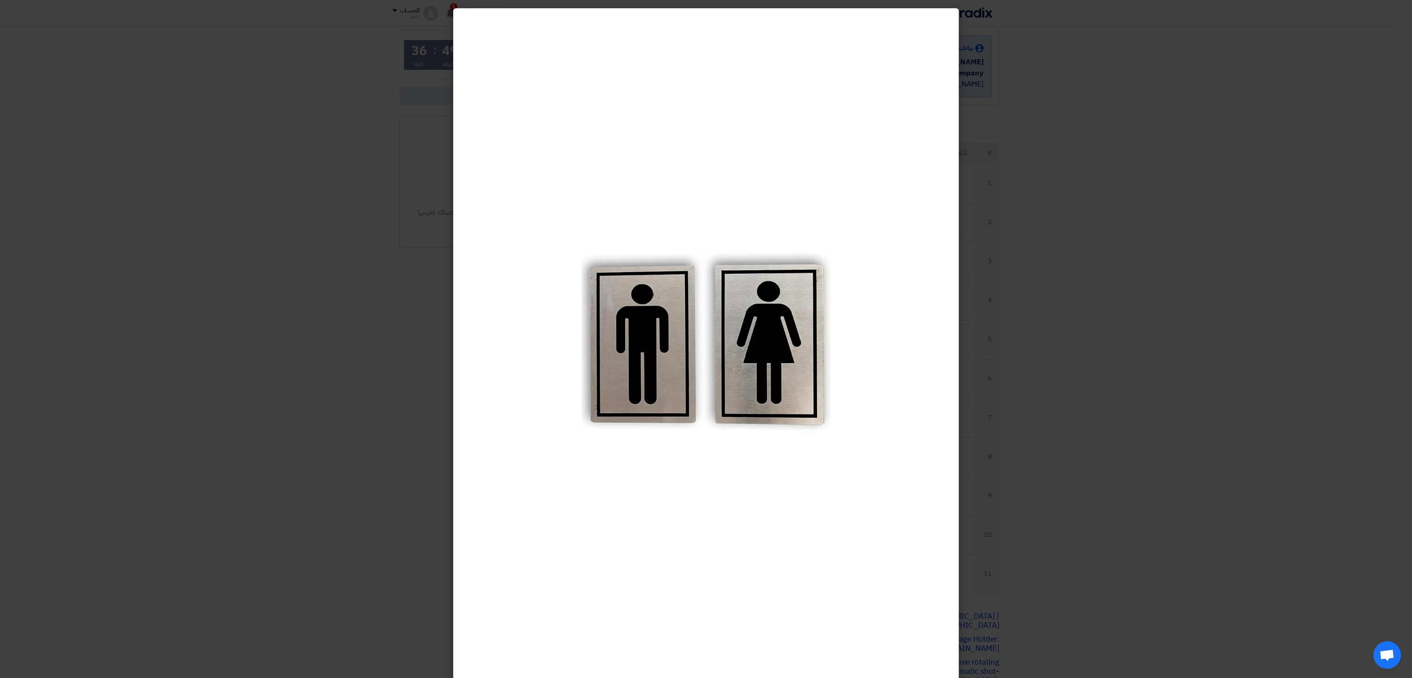
click at [784, 377] on modal-container at bounding box center [706, 339] width 1412 height 678
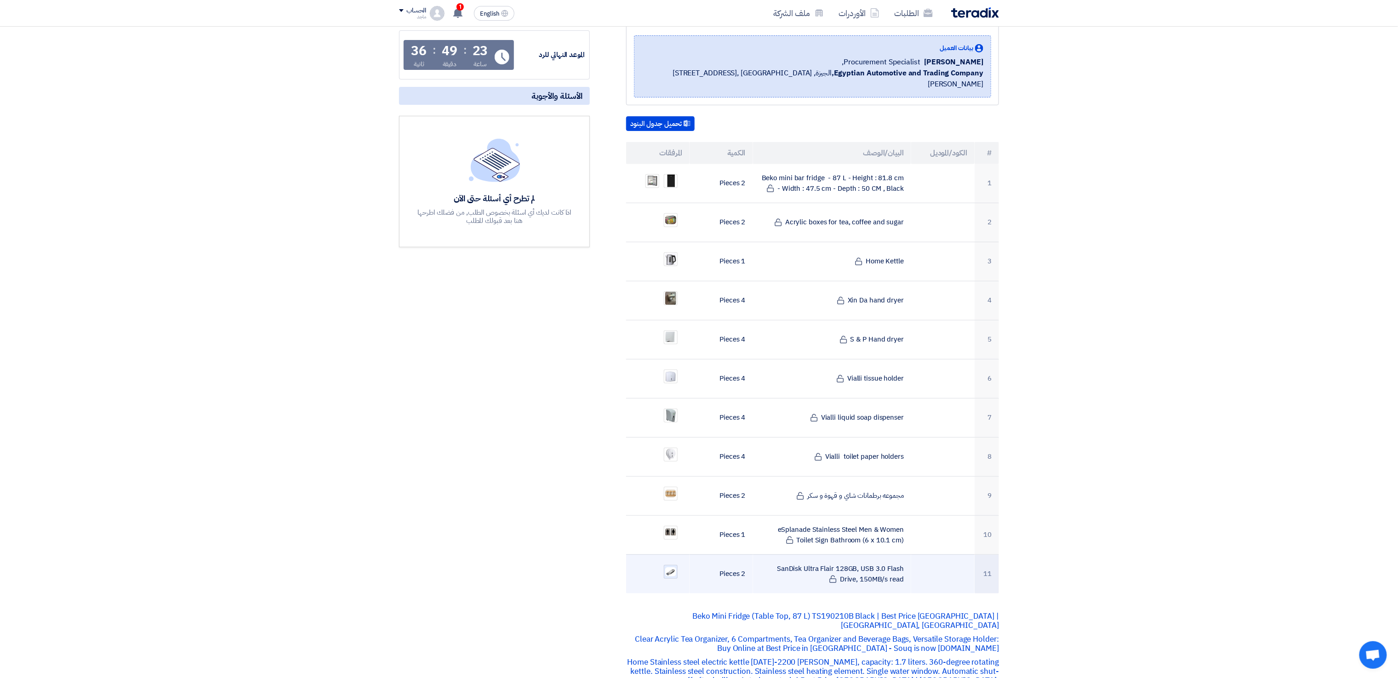
click at [666, 377] on img at bounding box center [670, 571] width 13 height 11
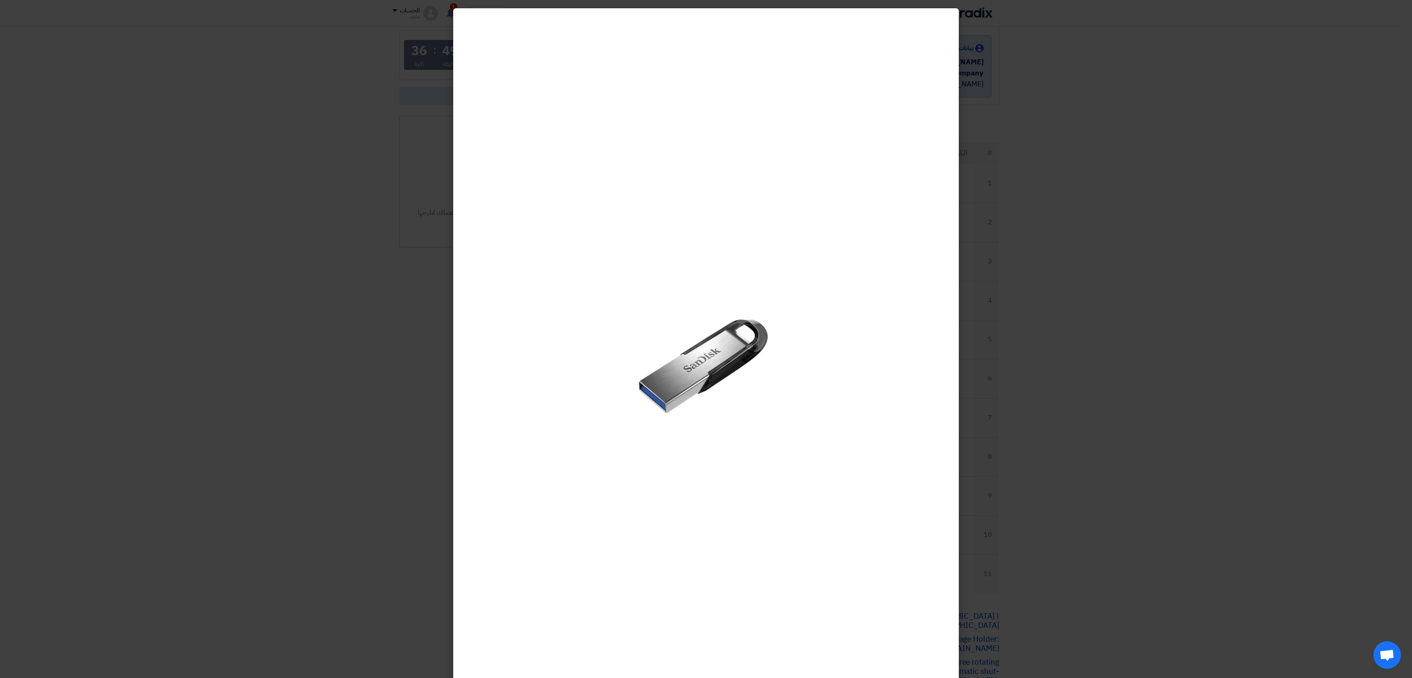
click at [784, 377] on modal-container at bounding box center [706, 339] width 1412 height 678
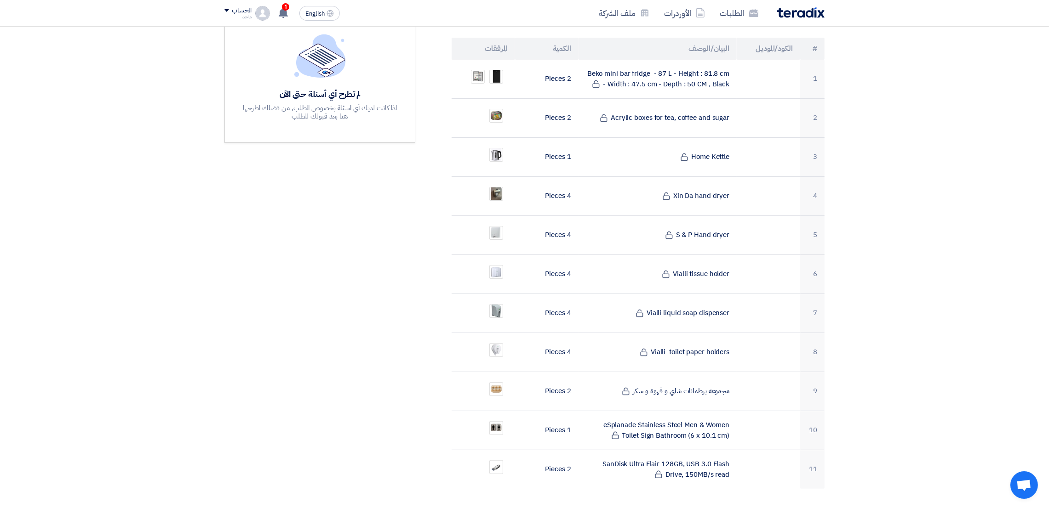
scroll to position [257, 0]
